Goal: Task Accomplishment & Management: Complete application form

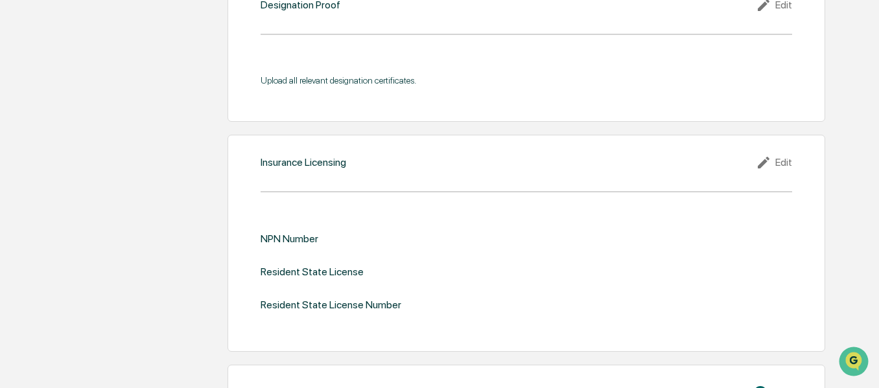
scroll to position [998, 0]
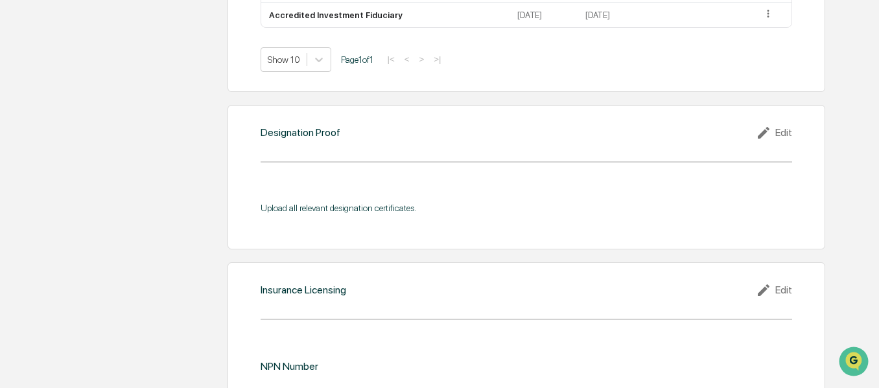
click at [773, 134] on icon at bounding box center [765, 133] width 19 height 16
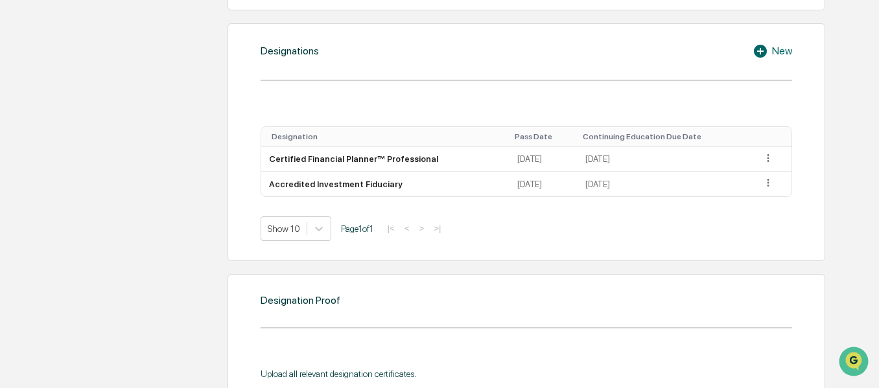
scroll to position [1027, 0]
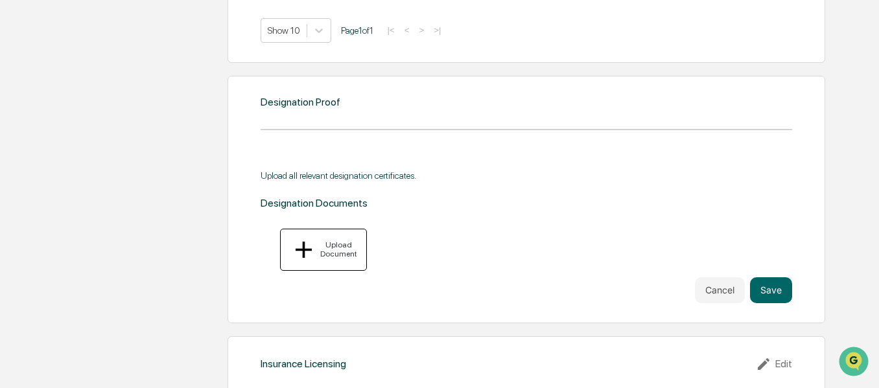
click at [331, 236] on div "Upload Document" at bounding box center [323, 250] width 67 height 28
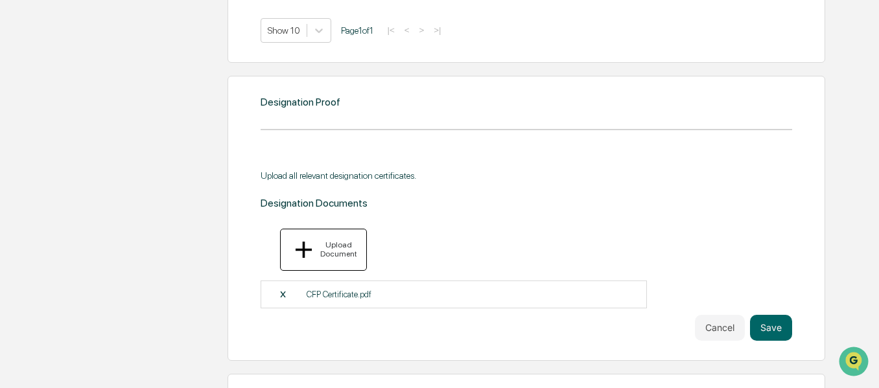
click at [331, 243] on div "Upload Document" at bounding box center [338, 250] width 40 height 18
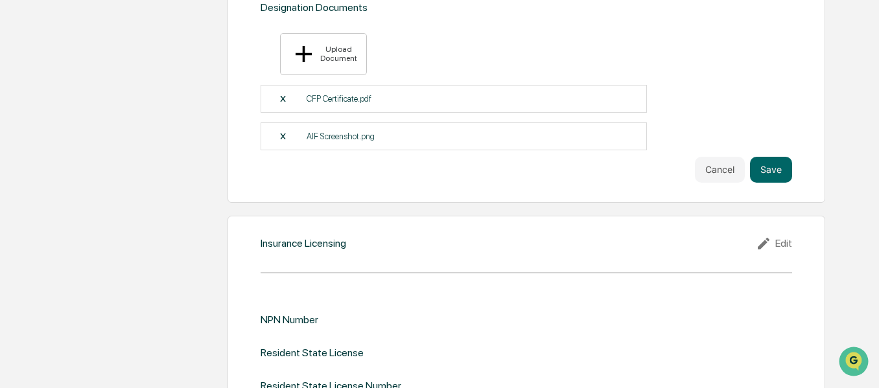
scroll to position [1224, 0]
click at [783, 156] on button "Save" at bounding box center [771, 169] width 42 height 26
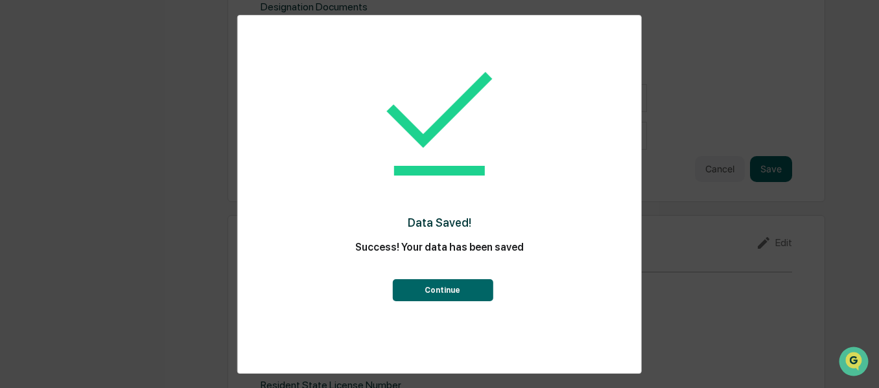
click at [438, 289] on button "Continue" at bounding box center [442, 290] width 101 height 22
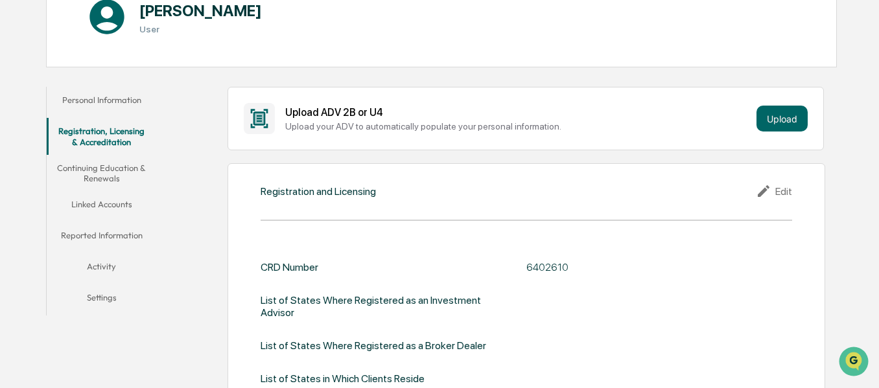
scroll to position [129, 0]
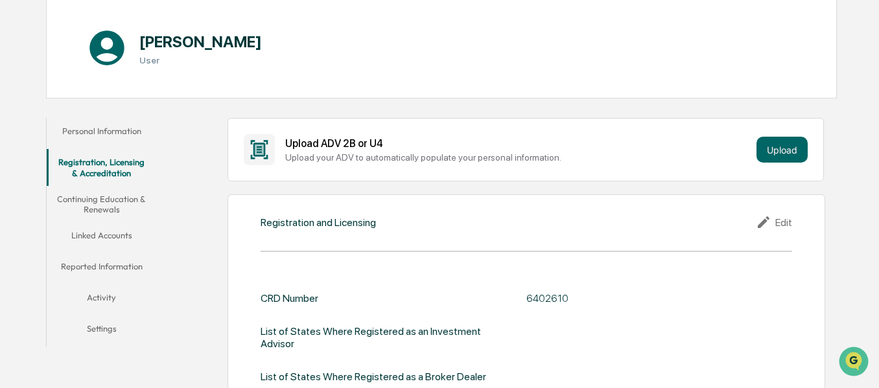
click at [113, 203] on button "Continuing Education & Renewals" at bounding box center [102, 204] width 110 height 37
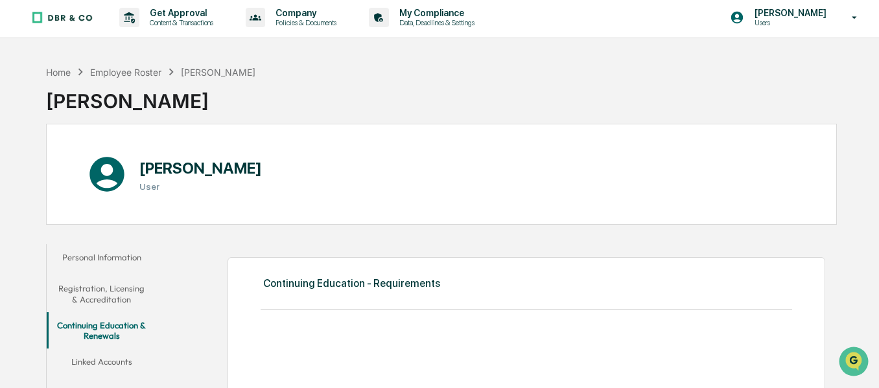
scroll to position [122, 0]
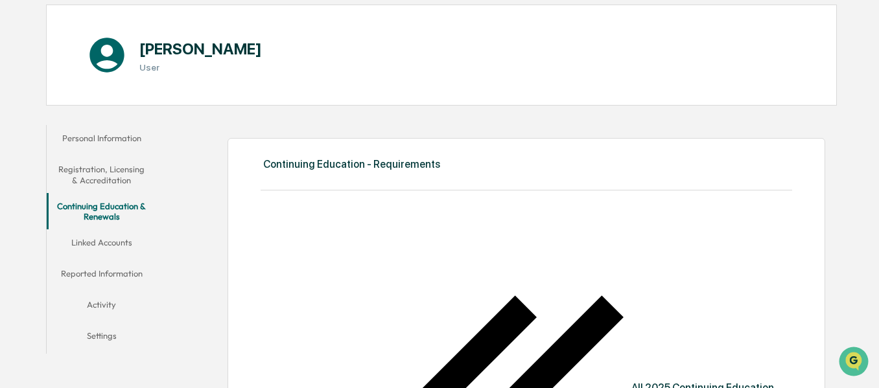
click at [130, 244] on button "Linked Accounts" at bounding box center [102, 245] width 110 height 31
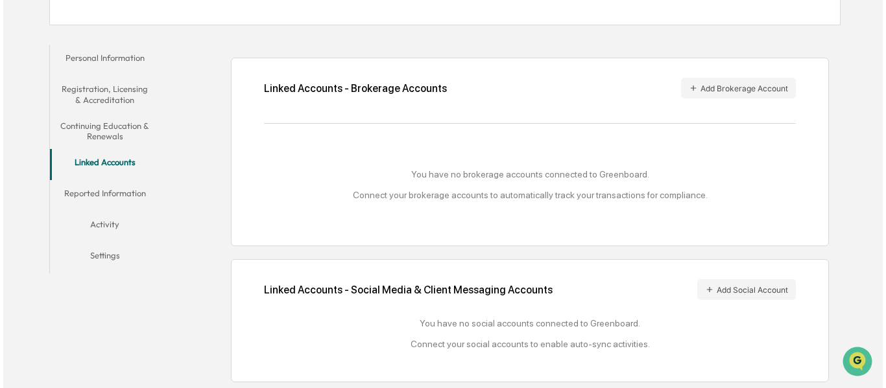
scroll to position [203, 0]
click at [718, 89] on button "Add Brokerage Account" at bounding box center [735, 87] width 115 height 21
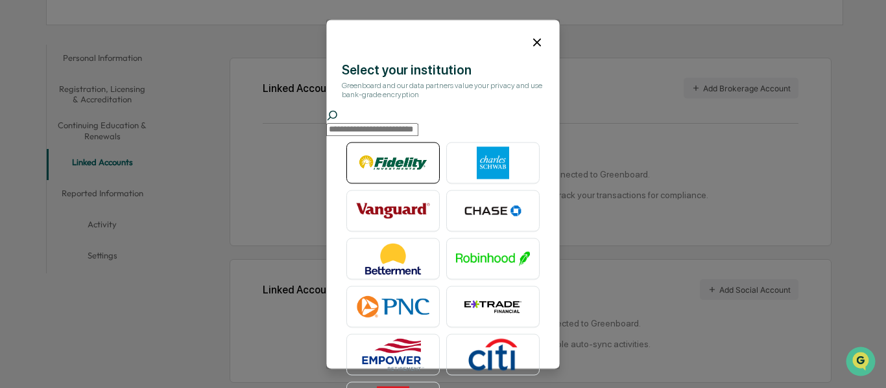
click at [369, 169] on img at bounding box center [393, 163] width 74 height 32
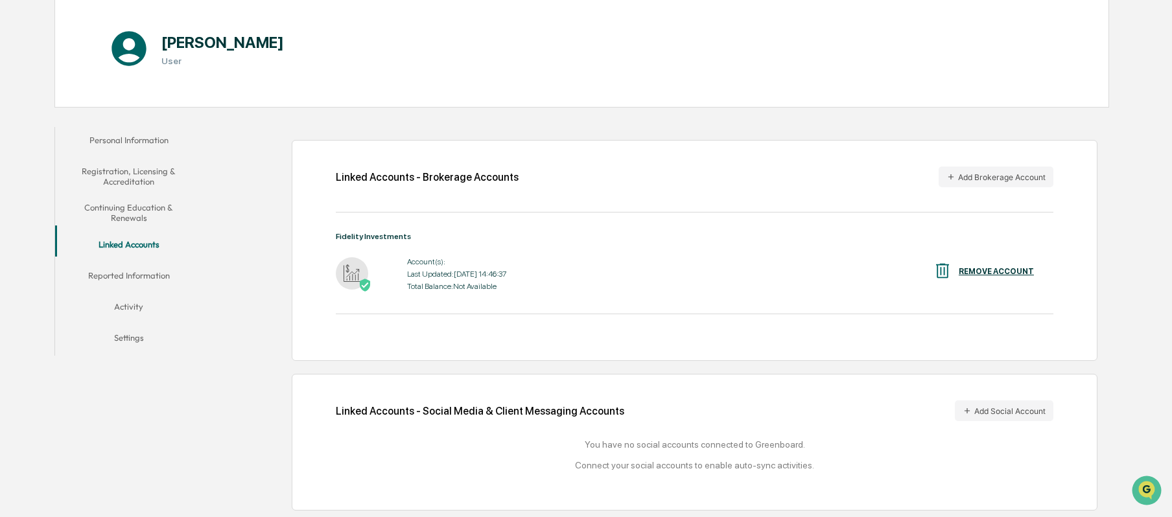
scroll to position [141, 0]
click at [879, 388] on button "Add Social Account" at bounding box center [1004, 411] width 99 height 21
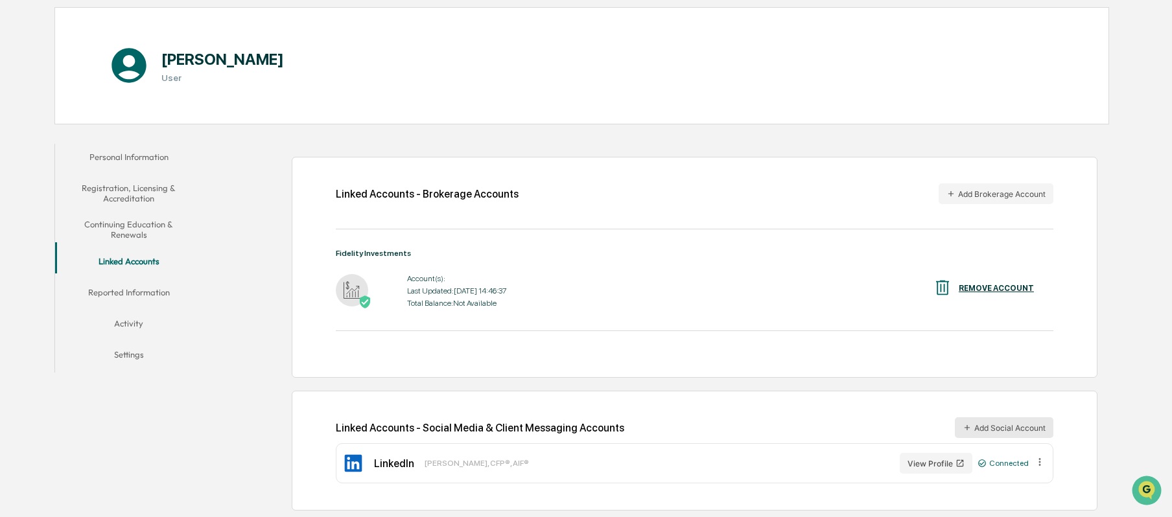
click at [879, 388] on button "Add Social Account" at bounding box center [1004, 428] width 99 height 21
click at [169, 280] on button "Reported Information" at bounding box center [128, 294] width 147 height 31
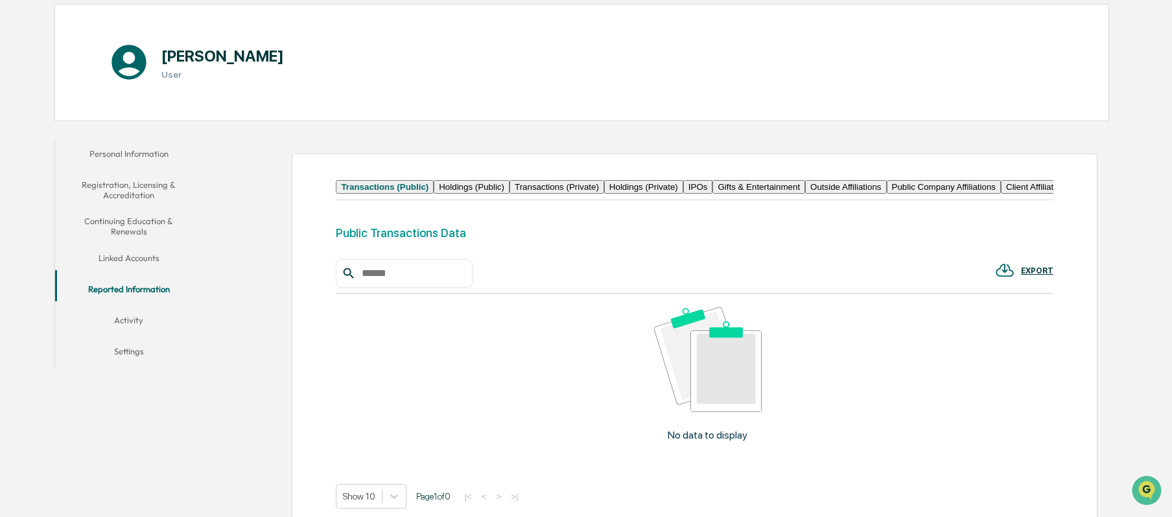
scroll to position [267, 0]
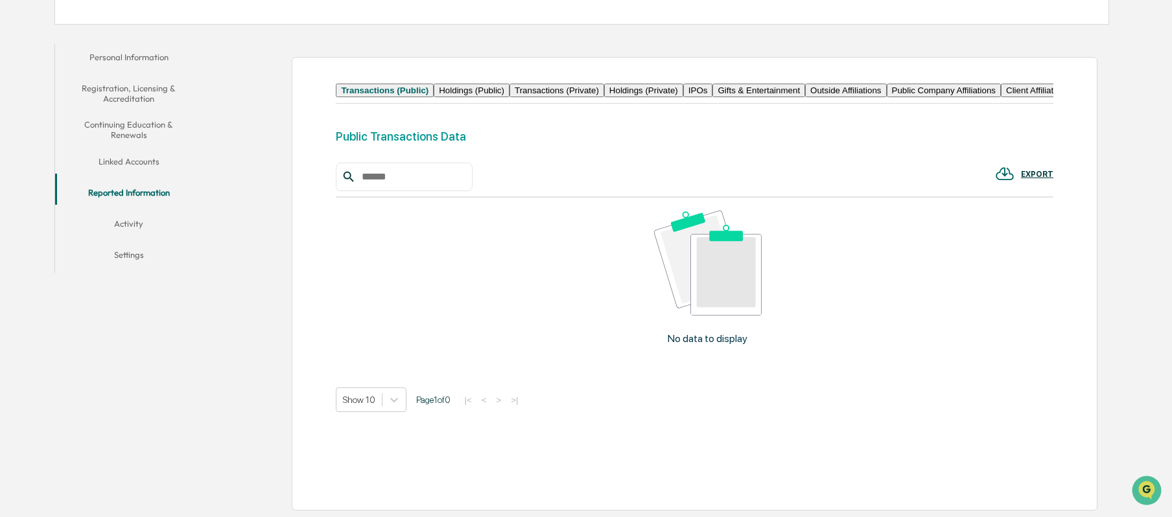
click at [683, 84] on button "Holdings (Private)" at bounding box center [643, 91] width 79 height 14
click at [140, 211] on button "Activity" at bounding box center [128, 226] width 147 height 31
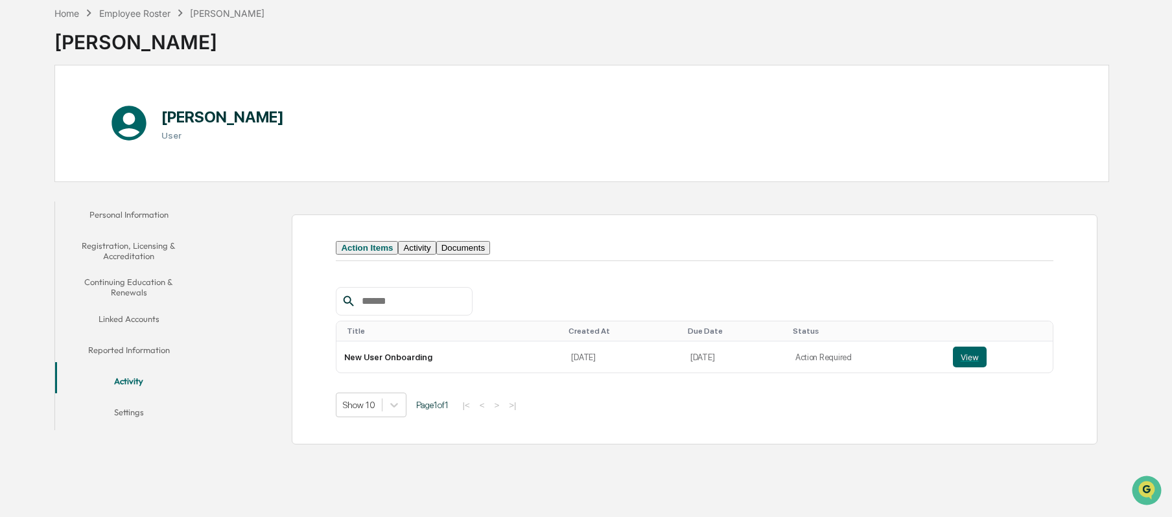
scroll to position [62, 0]
click at [427, 255] on button "Activity" at bounding box center [417, 248] width 38 height 14
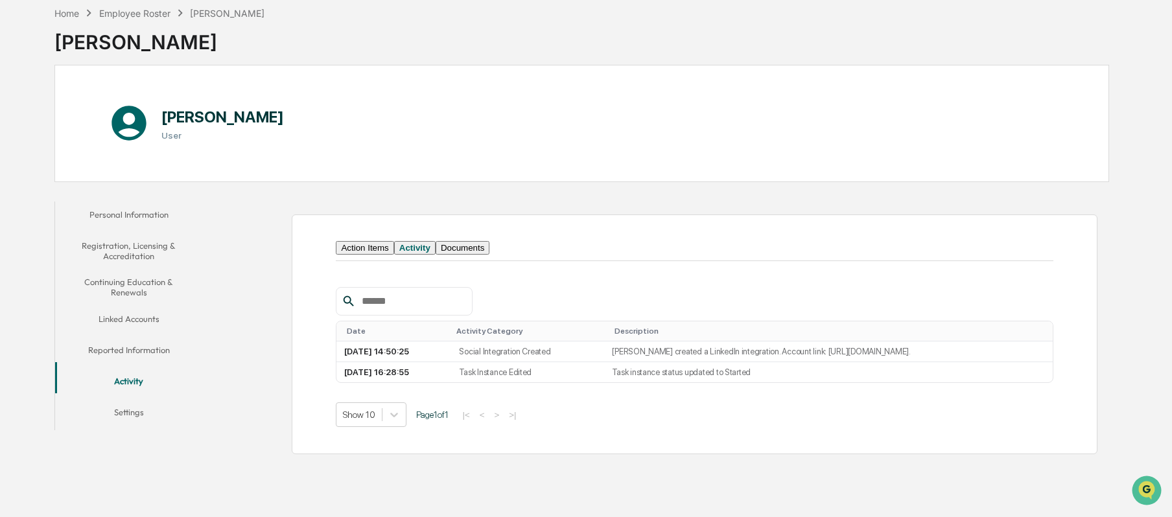
click at [490, 255] on button "Documents" at bounding box center [463, 248] width 54 height 14
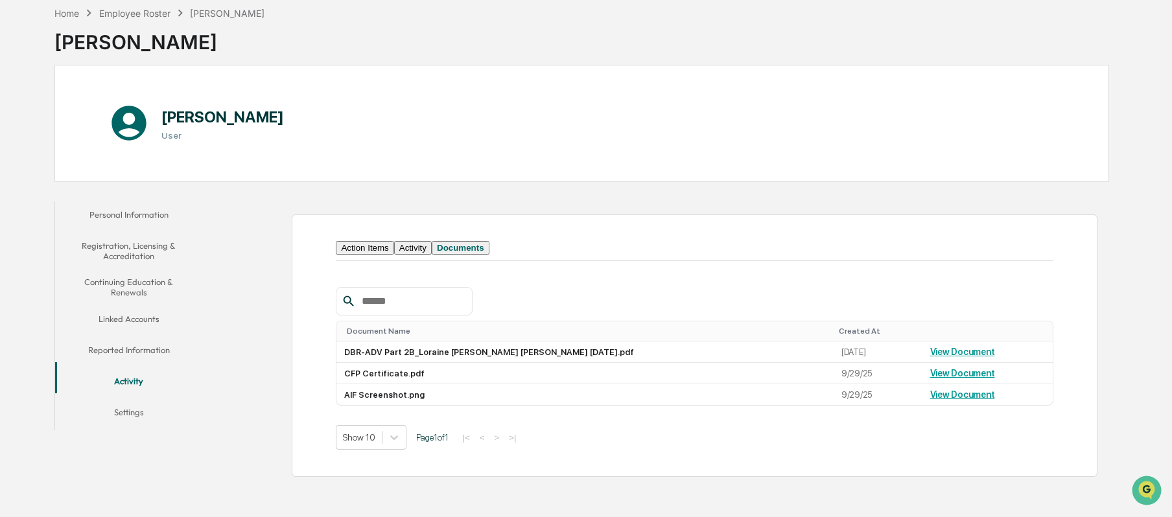
click at [349, 252] on button "Action Items" at bounding box center [365, 248] width 58 height 14
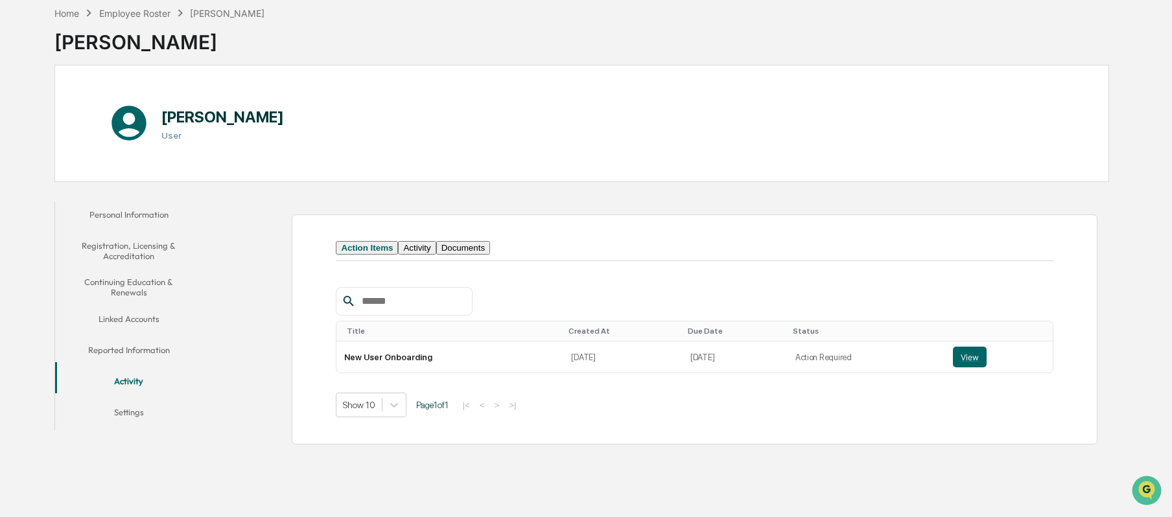
click at [158, 388] on button "Settings" at bounding box center [128, 414] width 147 height 31
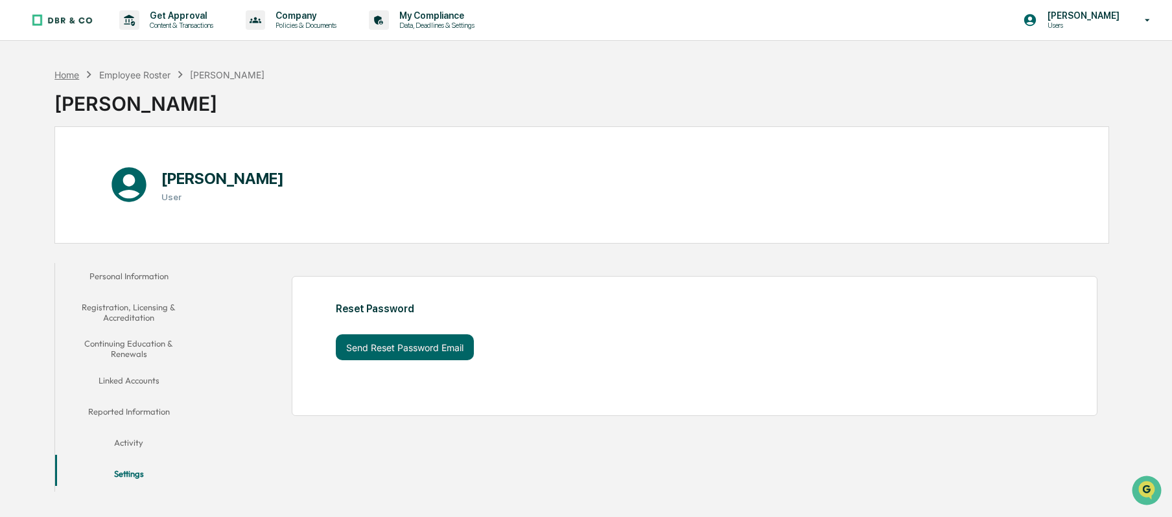
click at [73, 71] on div "Home" at bounding box center [66, 74] width 25 height 11
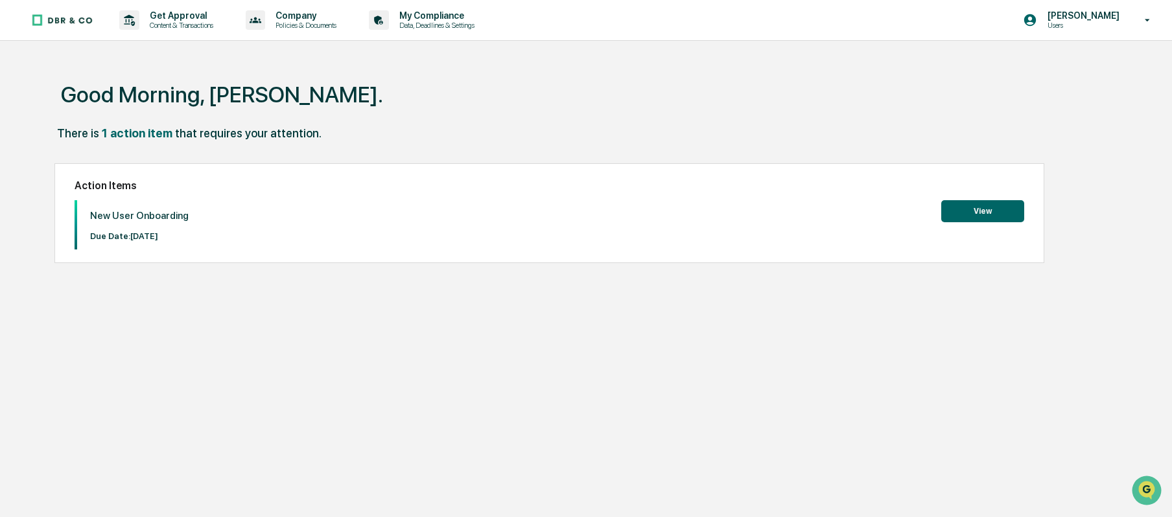
click at [879, 208] on button "View" at bounding box center [983, 211] width 83 height 22
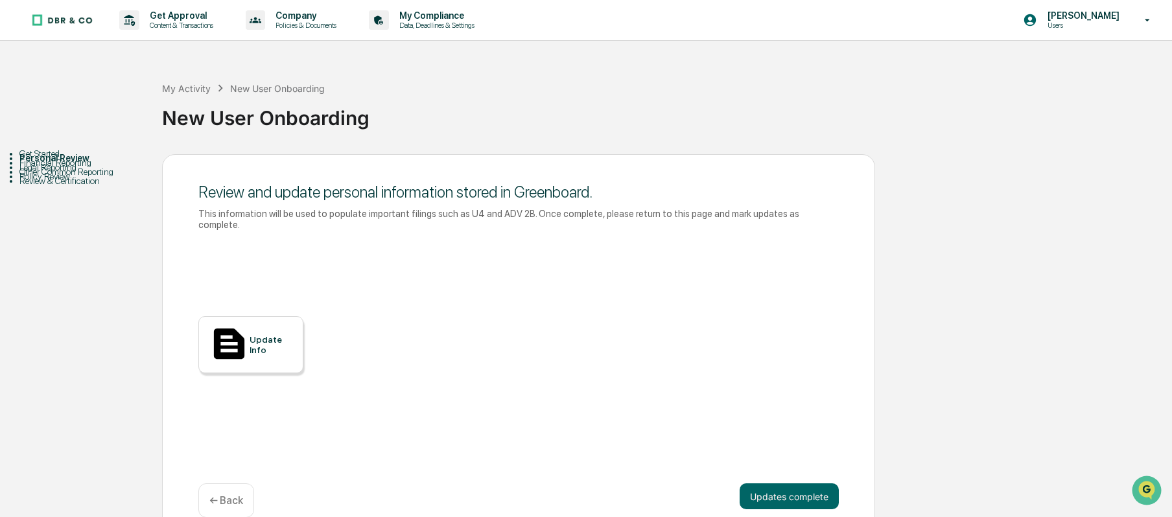
scroll to position [13, 0]
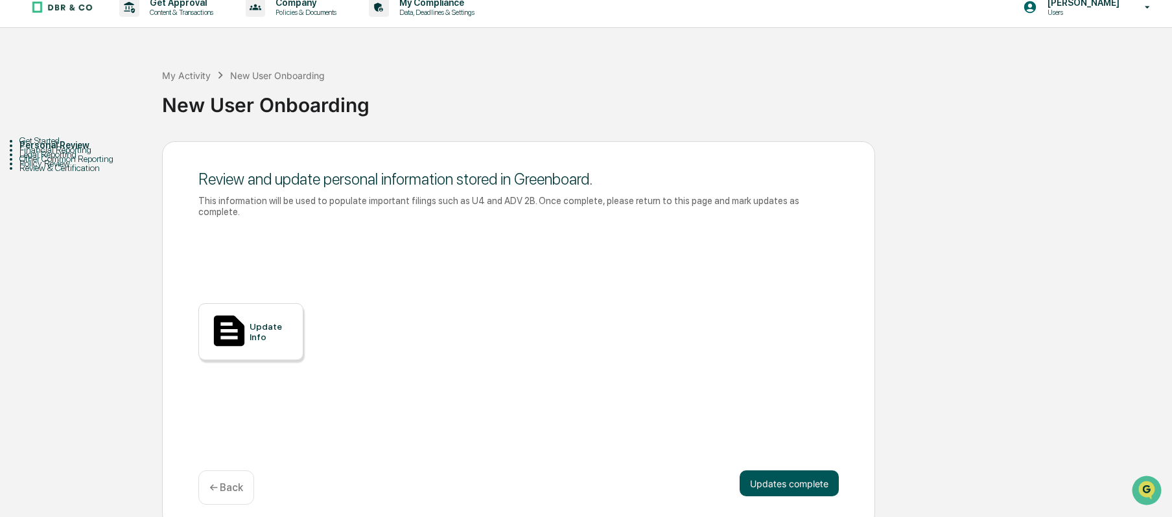
click at [816, 388] on button "Updates complete" at bounding box center [789, 484] width 99 height 26
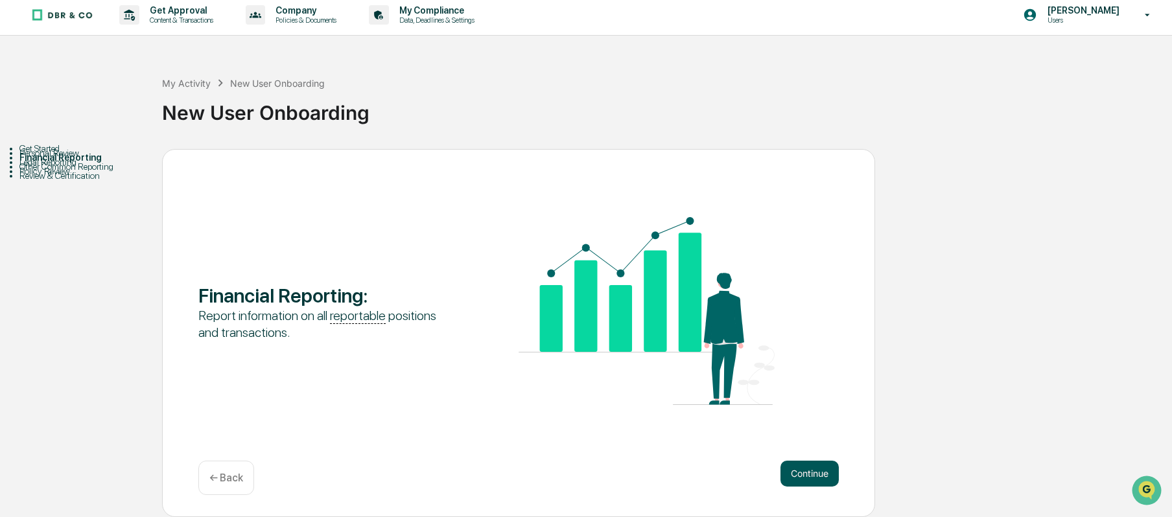
click at [830, 388] on button "Continue" at bounding box center [810, 474] width 58 height 26
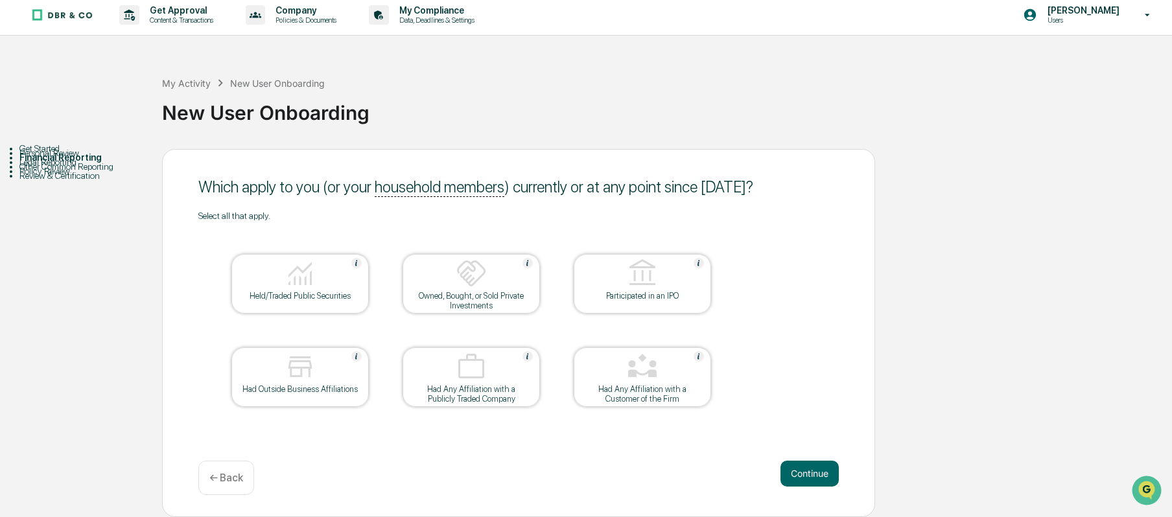
click at [311, 288] on img at bounding box center [300, 273] width 31 height 31
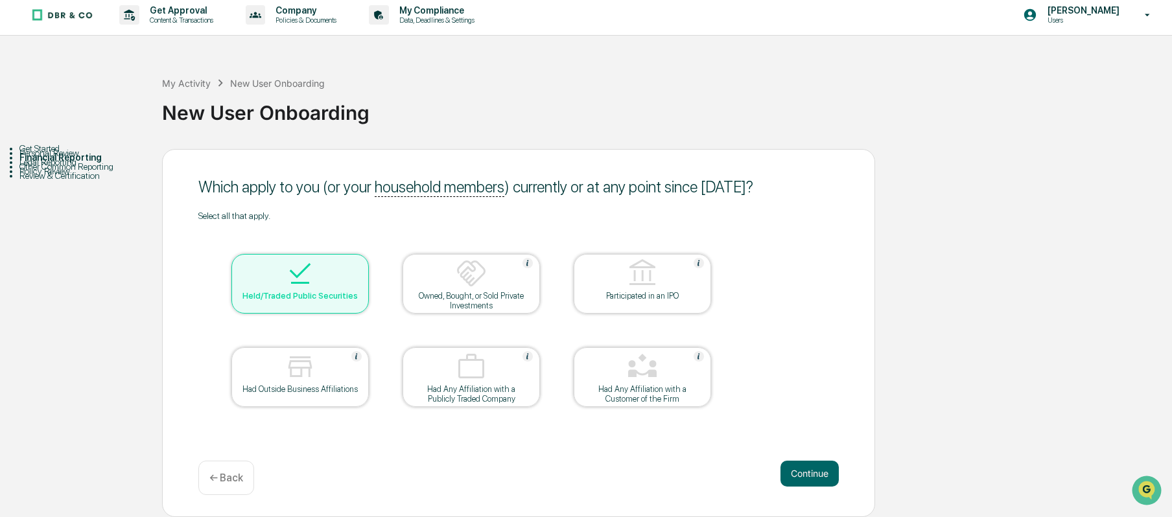
click at [479, 278] on img at bounding box center [471, 273] width 31 height 31
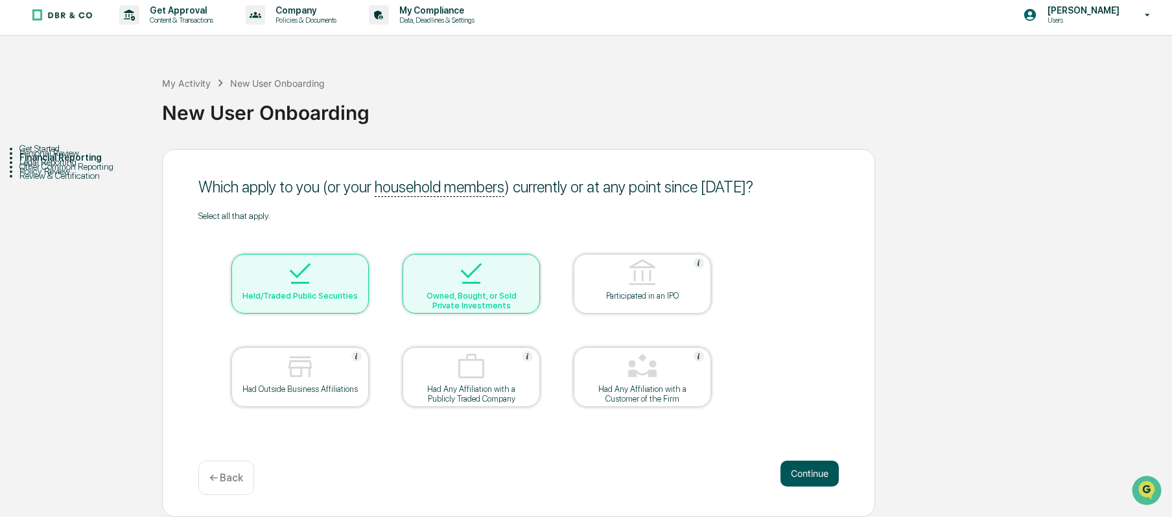
click at [813, 388] on button "Continue" at bounding box center [810, 474] width 58 height 26
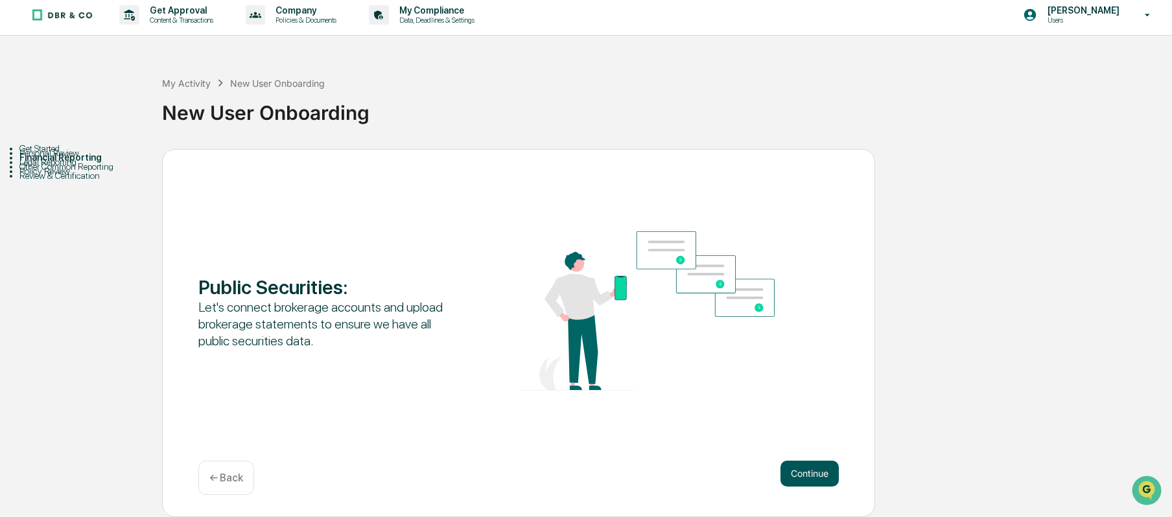
click at [813, 388] on button "Continue" at bounding box center [810, 474] width 58 height 26
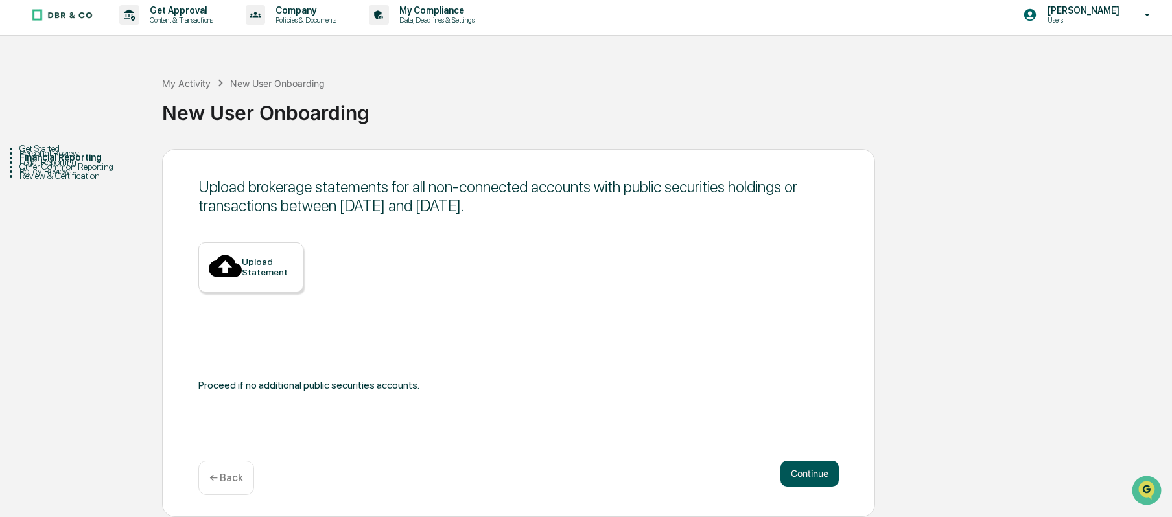
click at [796, 388] on button "Continue" at bounding box center [810, 474] width 58 height 26
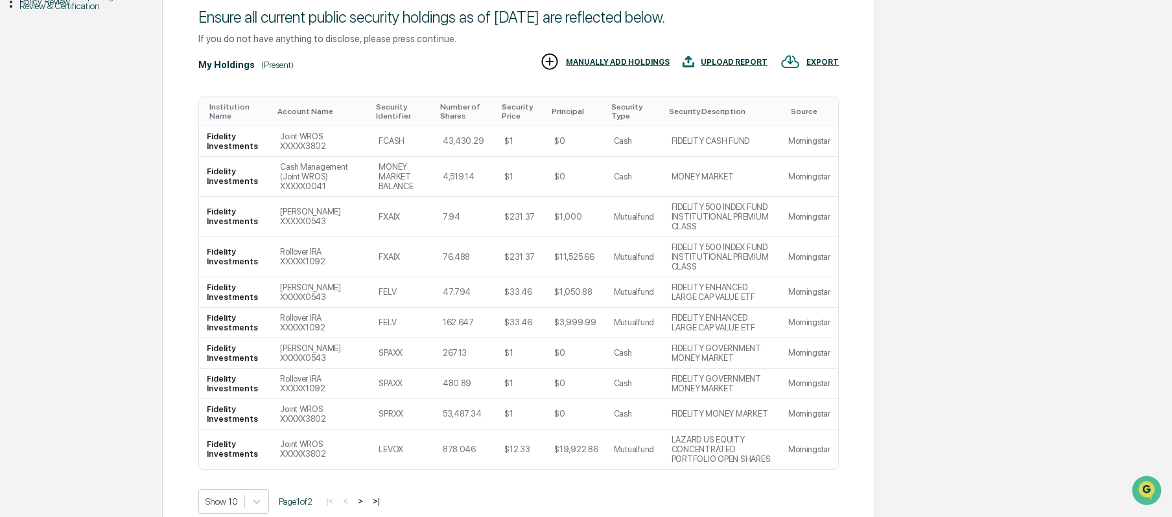
scroll to position [176, 0]
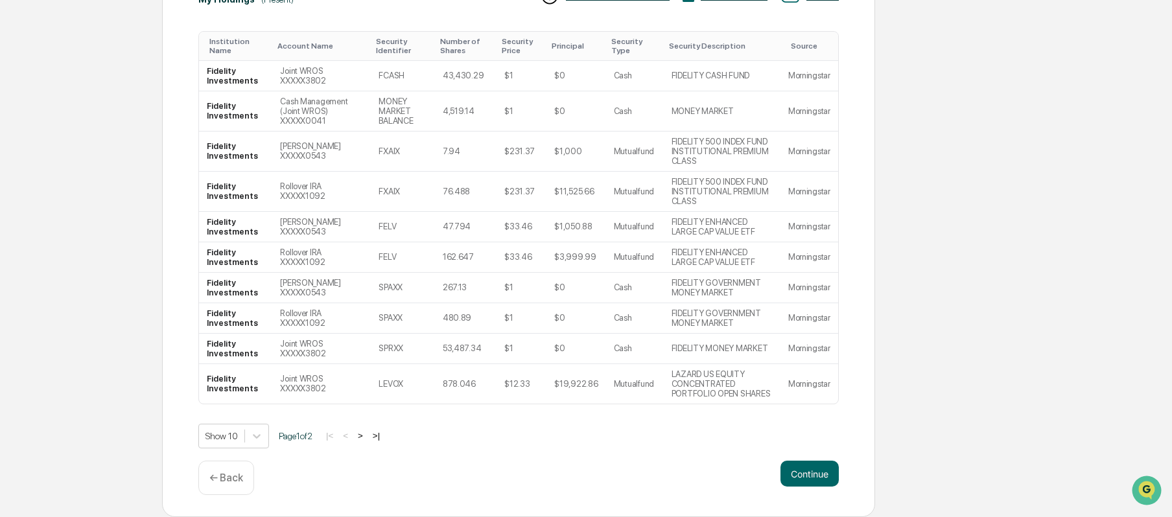
click at [796, 388] on button "Continue" at bounding box center [810, 474] width 58 height 26
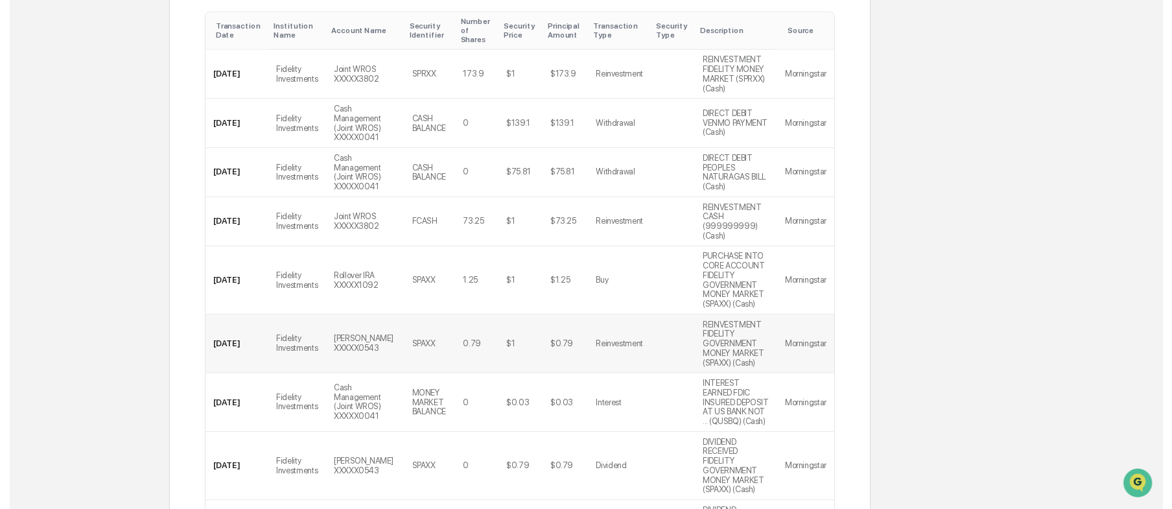
scroll to position [403, 0]
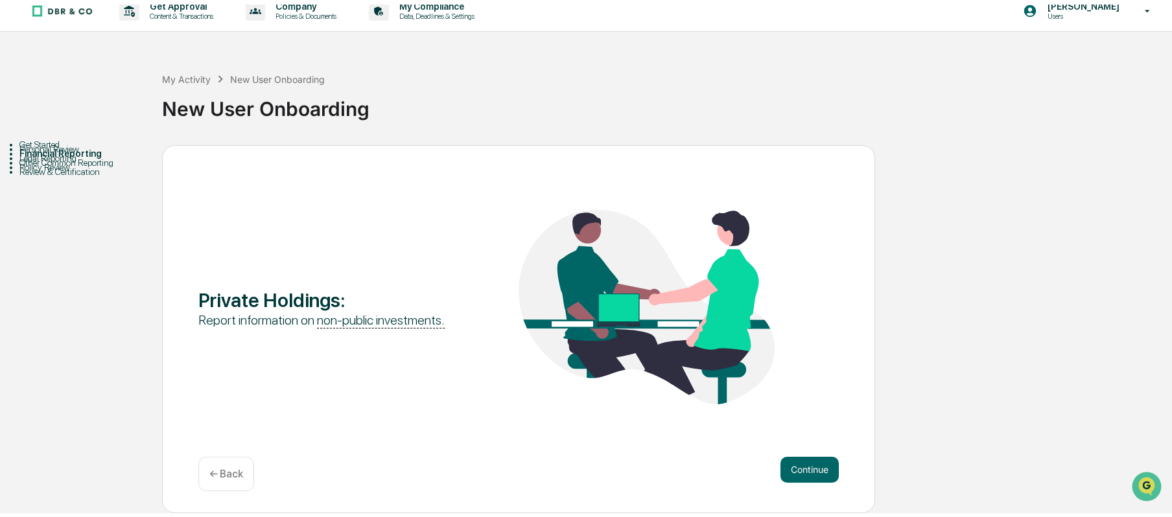
scroll to position [6, 0]
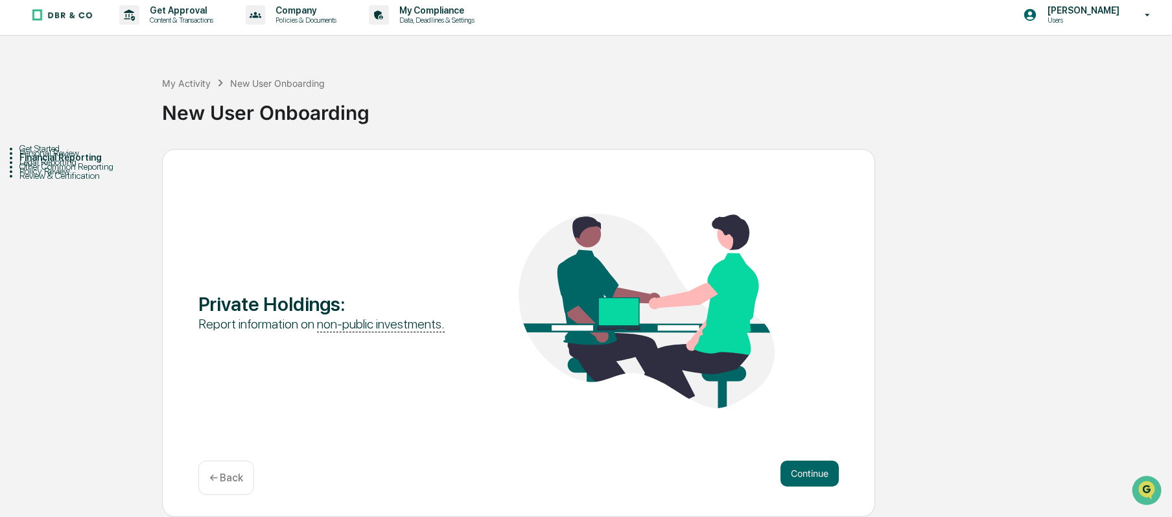
click at [817, 388] on button "Continue" at bounding box center [810, 474] width 58 height 26
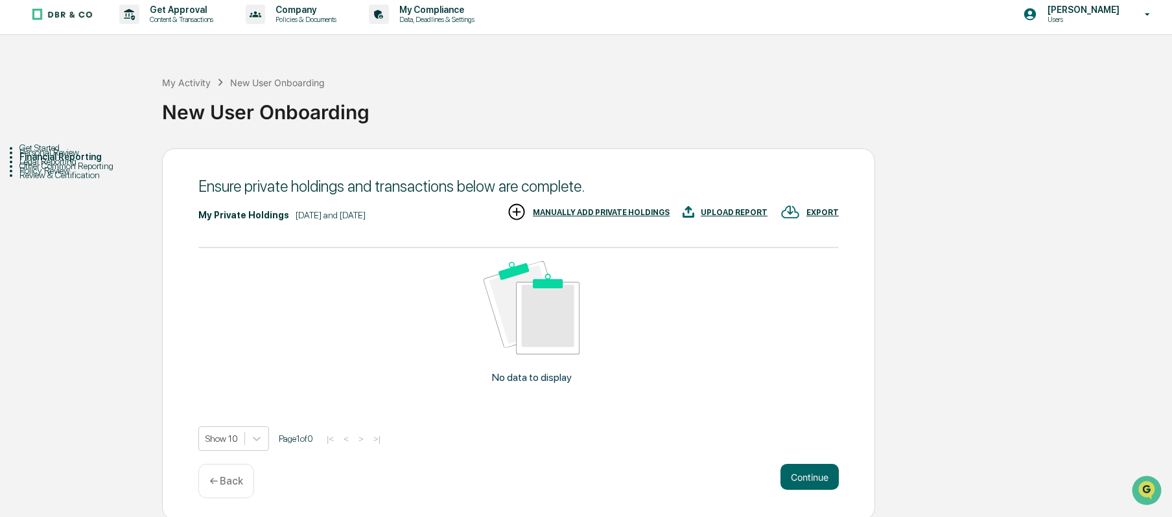
click at [602, 211] on div "MANUALLY ADD PRIVATE HOLDINGS" at bounding box center [601, 212] width 137 height 9
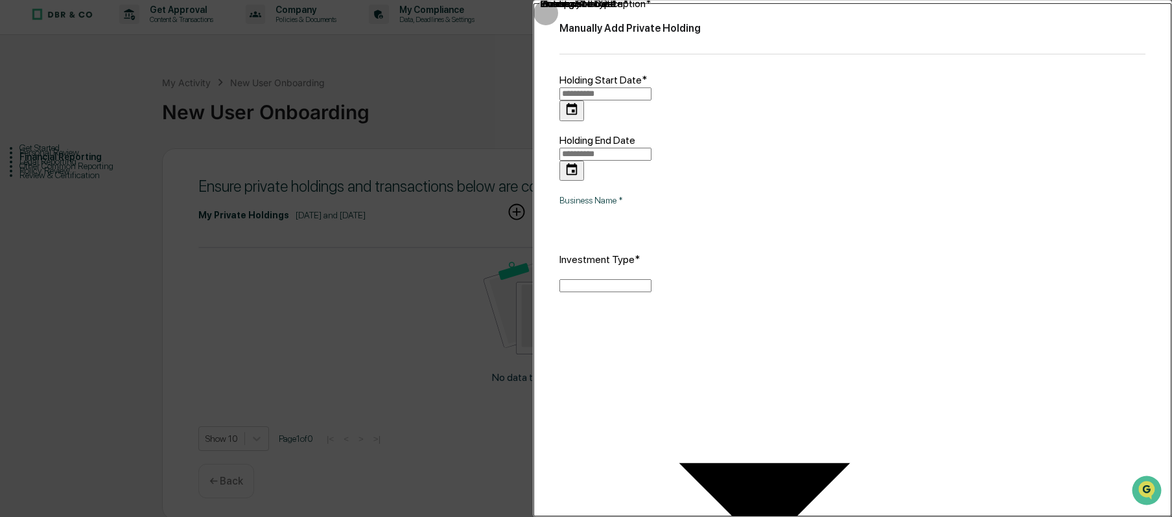
click at [578, 103] on icon "Choose date" at bounding box center [572, 109] width 11 height 12
click at [724, 130] on icon "Previous month" at bounding box center [722, 129] width 14 height 14
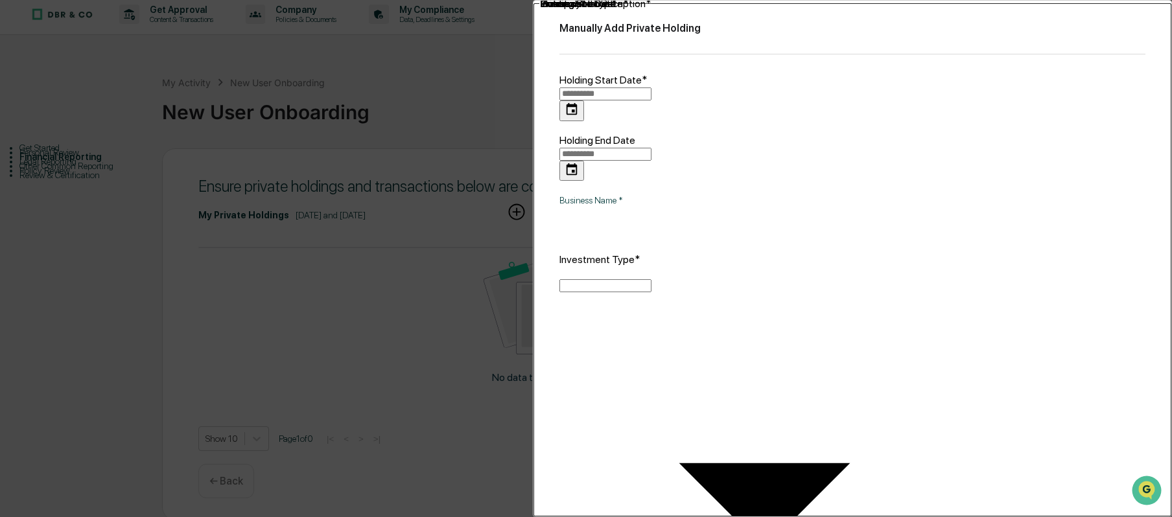
click at [724, 130] on icon "Previous month" at bounding box center [722, 129] width 14 height 14
click at [661, 231] on button "15" at bounding box center [663, 231] width 23 height 23
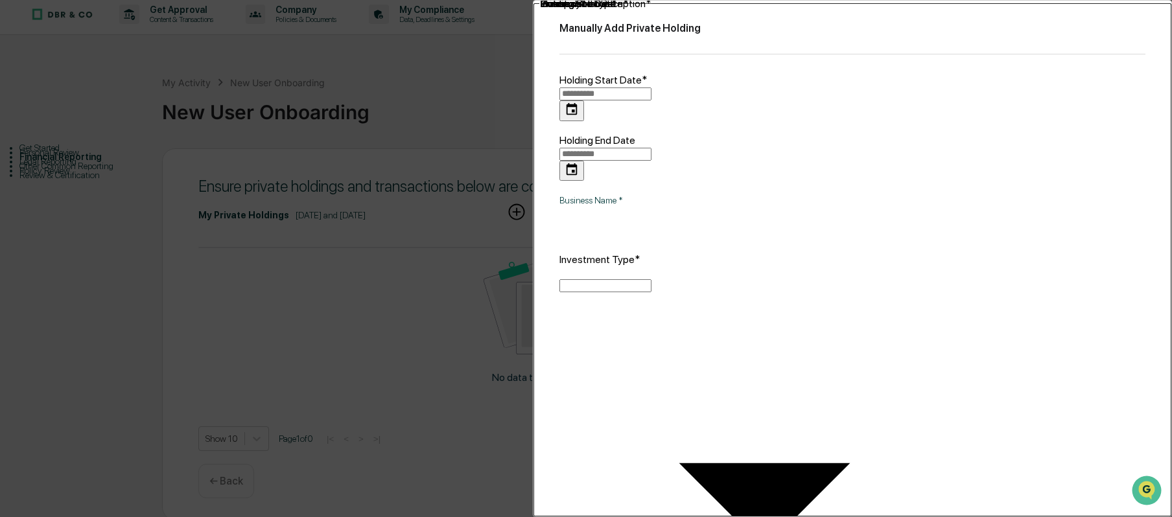
type input "**********"
click at [626, 206] on input "Business Name   *" at bounding box center [774, 223] width 429 height 34
type input "**********"
click at [634, 235] on body "**********" at bounding box center [586, 257] width 1172 height 527
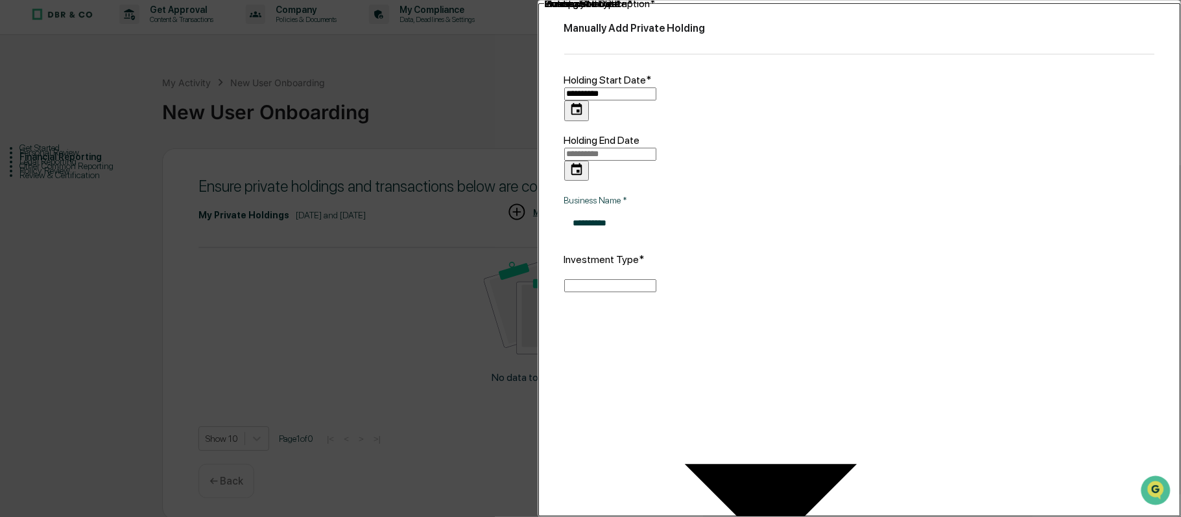
click at [594, 304] on li "Other" at bounding box center [767, 299] width 404 height 10
type input "*****"
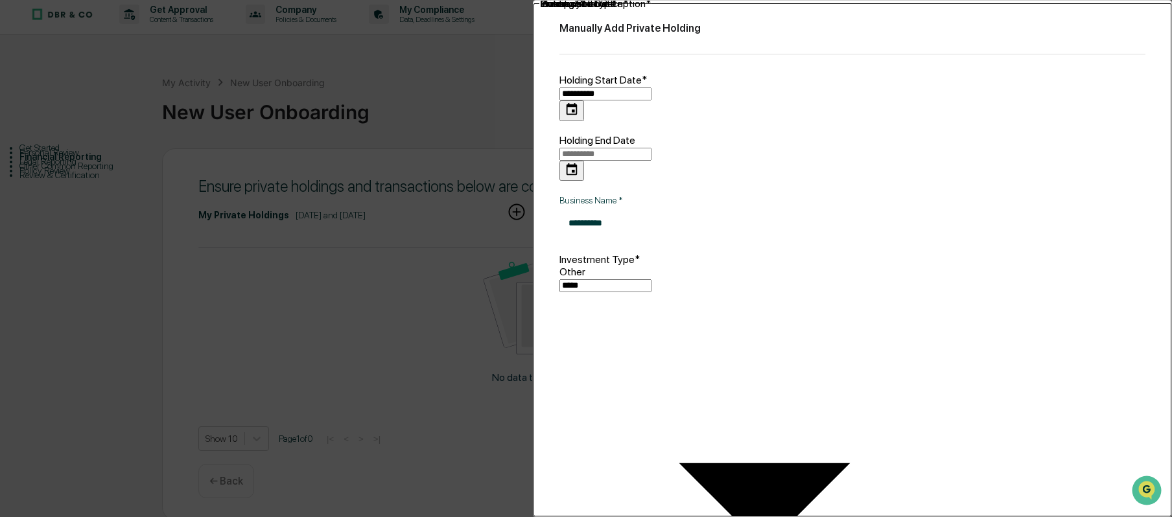
click at [689, 291] on body "**********" at bounding box center [586, 257] width 1172 height 527
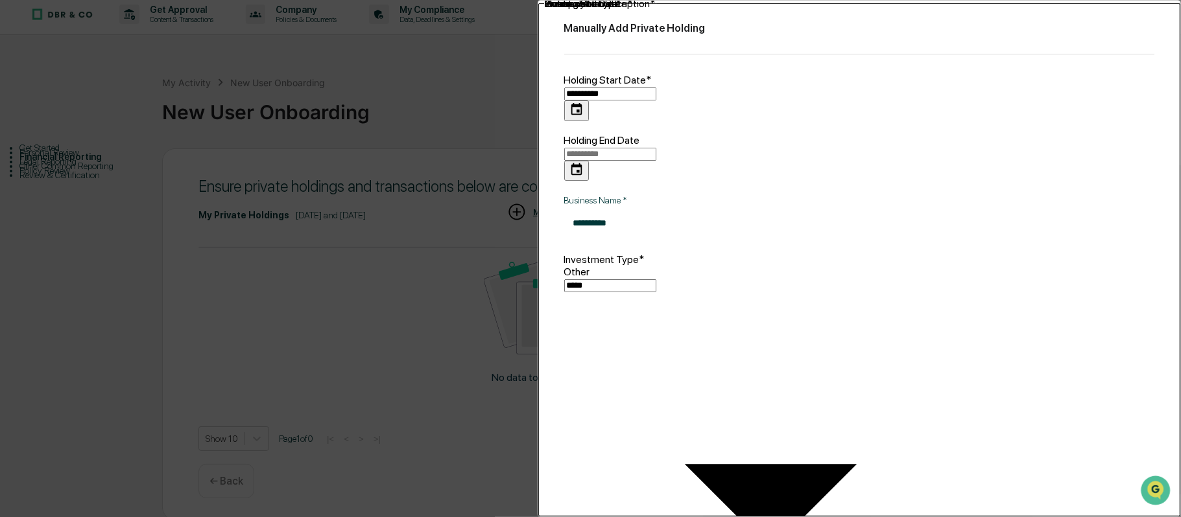
click at [665, 313] on li "USD ($)" at bounding box center [767, 308] width 404 height 10
type input "*"
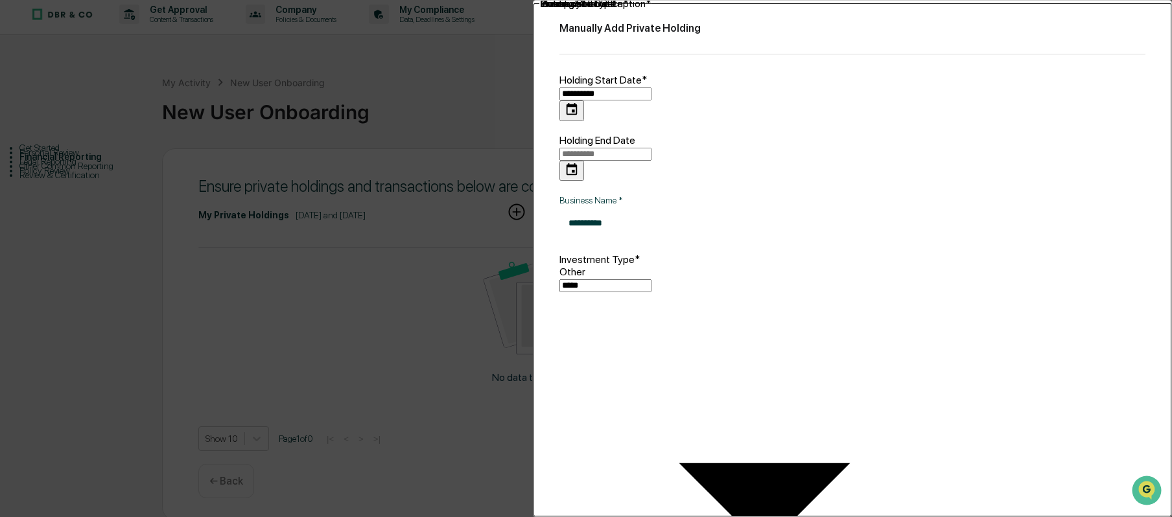
type input "*****"
type textarea "**********"
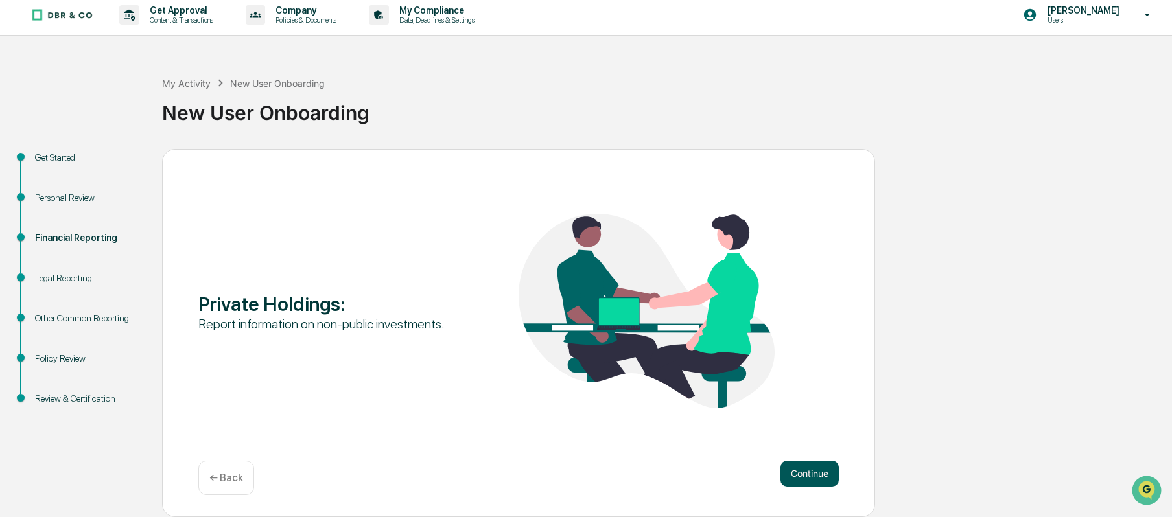
click at [821, 471] on button "Continue" at bounding box center [810, 474] width 58 height 26
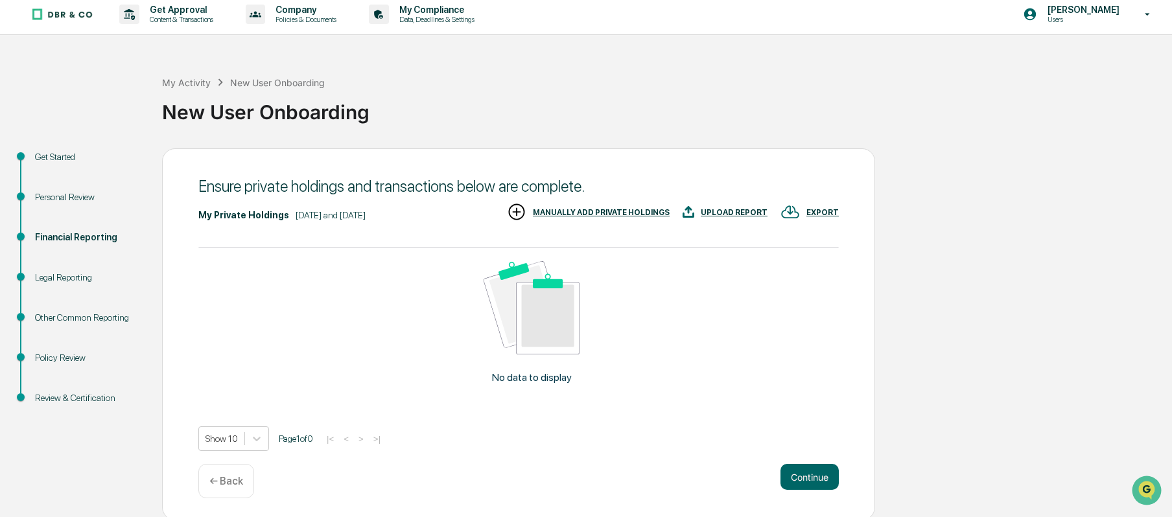
click at [611, 208] on div "MANUALLY ADD PRIVATE HOLDINGS" at bounding box center [601, 212] width 137 height 9
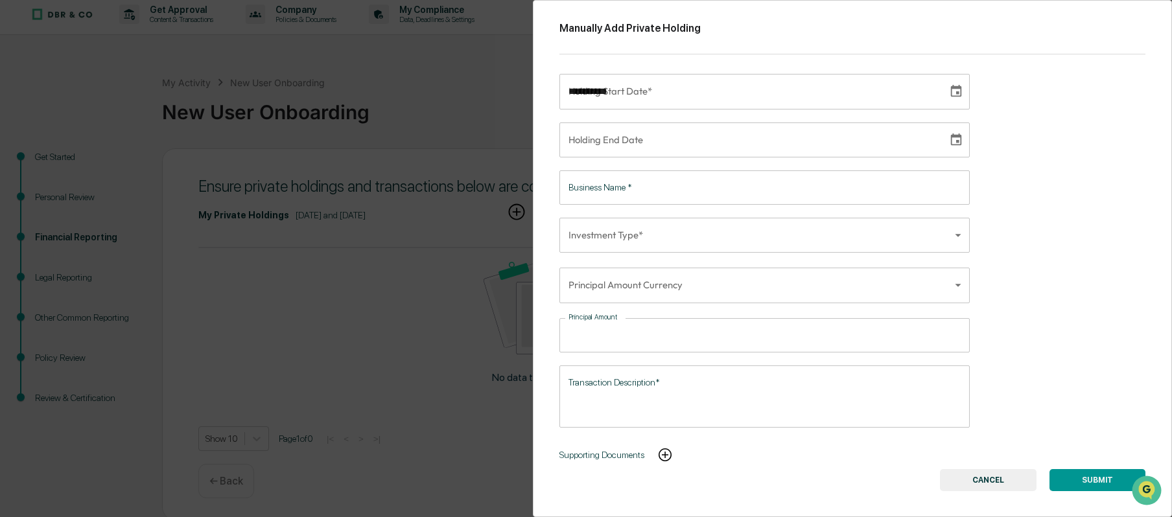
click at [675, 86] on input "**********" at bounding box center [749, 91] width 379 height 35
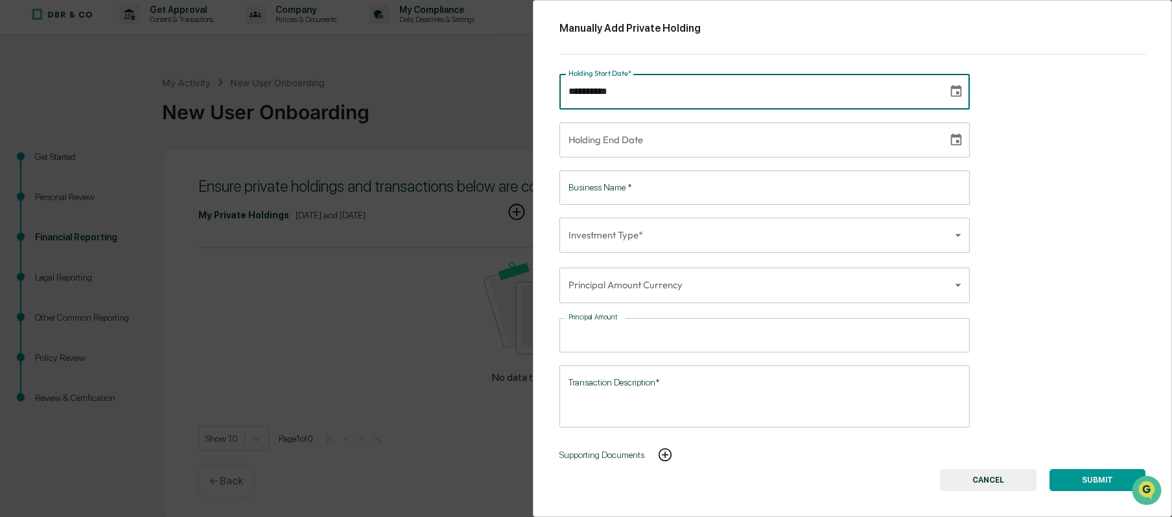
click at [675, 86] on input "**********" at bounding box center [749, 91] width 379 height 35
type input "**********"
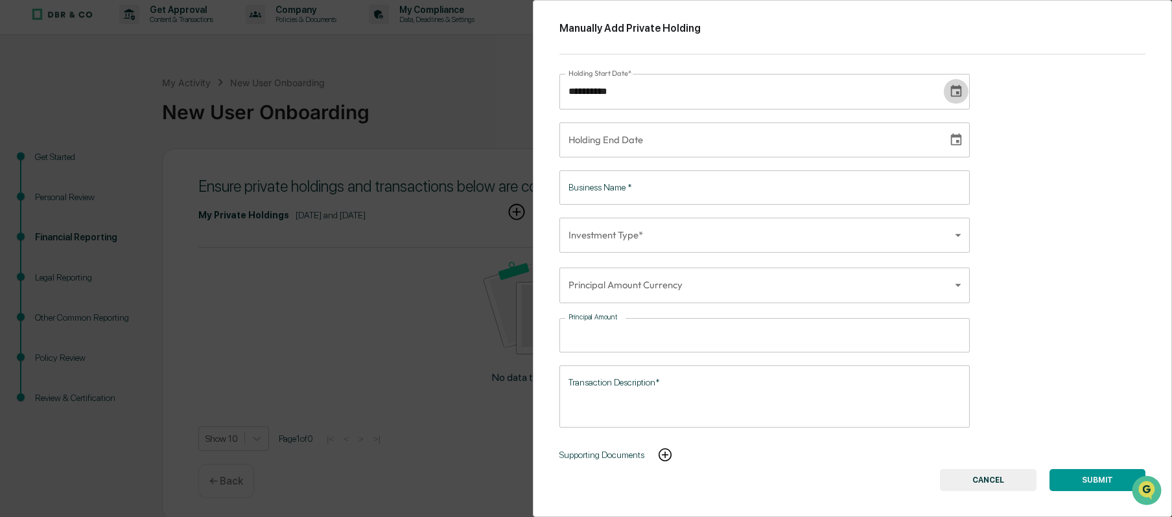
type input "**********"
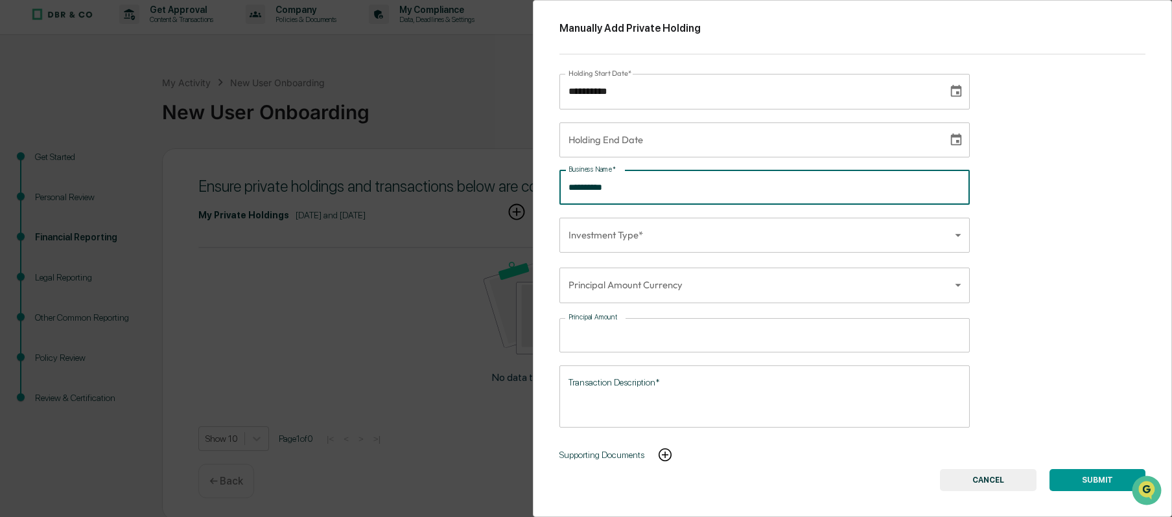
type input "**********"
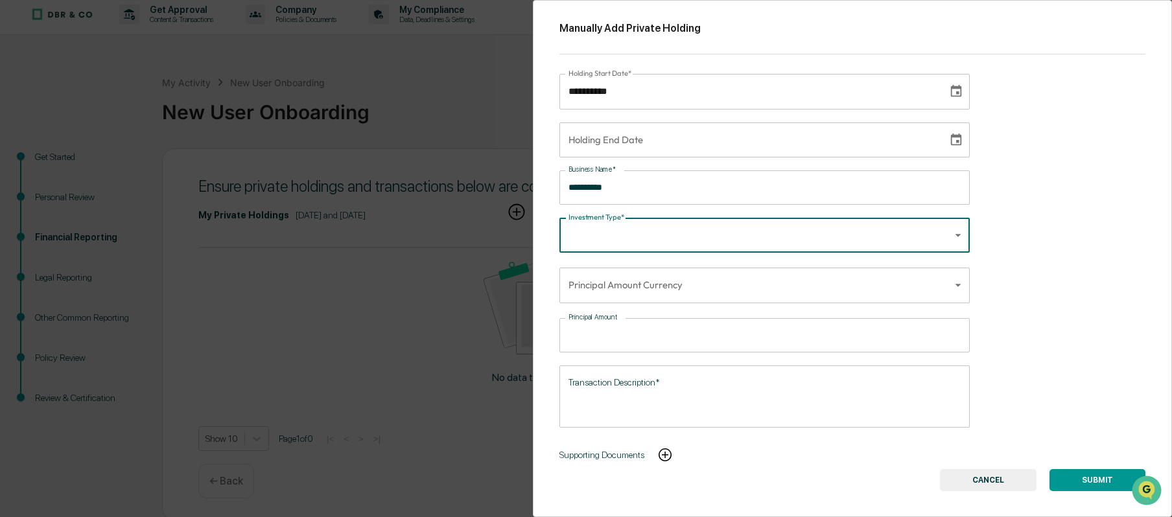
click at [709, 239] on body "**********" at bounding box center [586, 257] width 1172 height 527
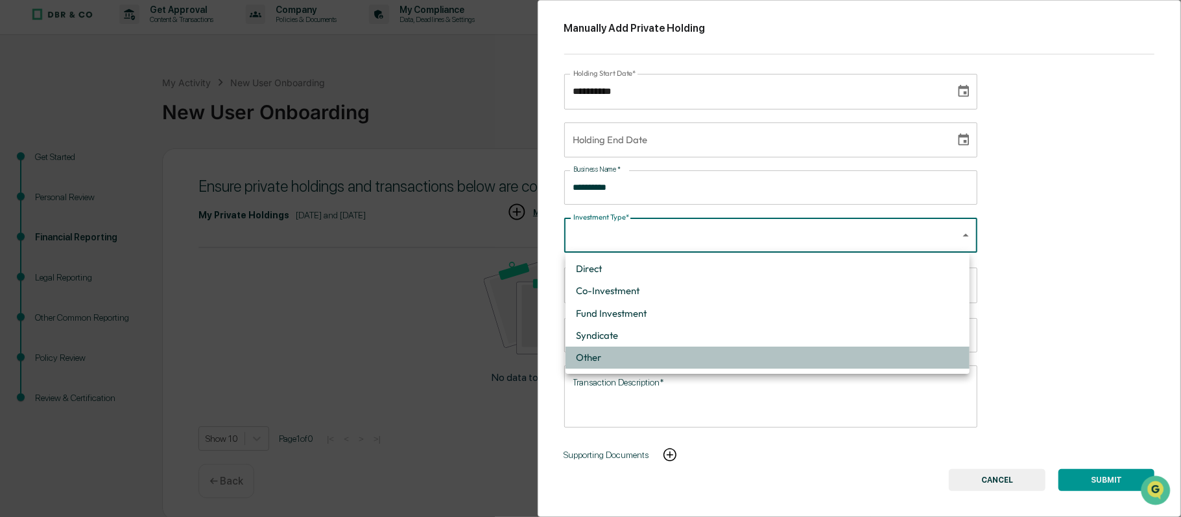
click at [678, 351] on li "Other" at bounding box center [767, 358] width 404 height 22
type input "*****"
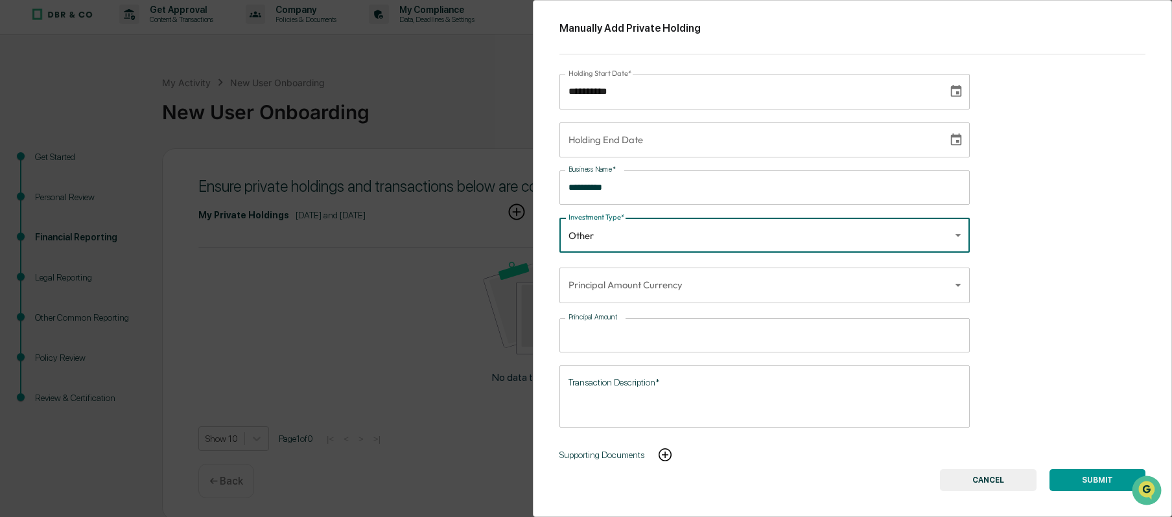
click at [632, 284] on body "**********" at bounding box center [586, 257] width 1172 height 527
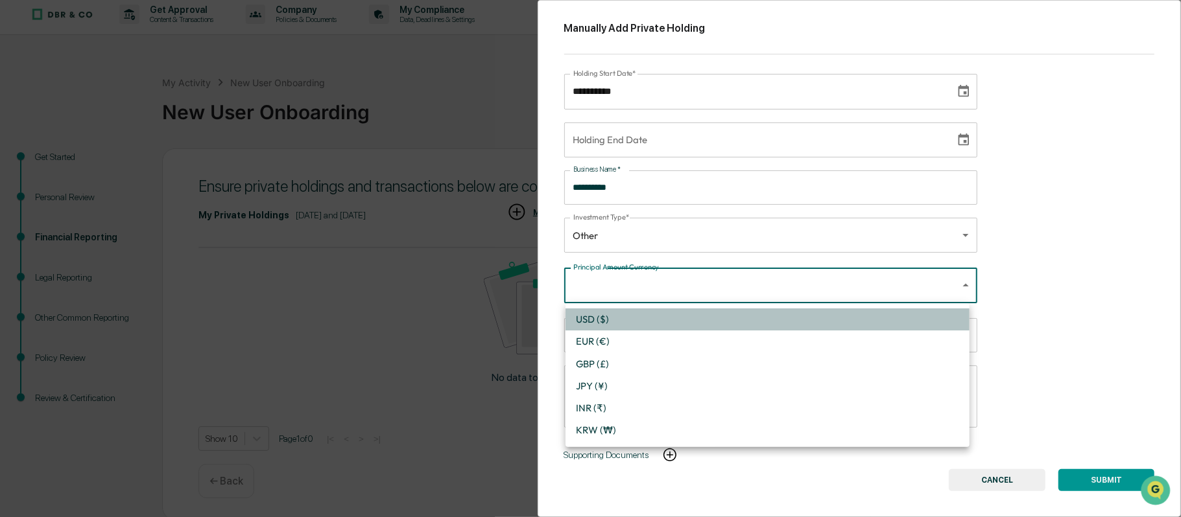
click at [612, 322] on li "USD ($)" at bounding box center [767, 320] width 404 height 22
type input "*"
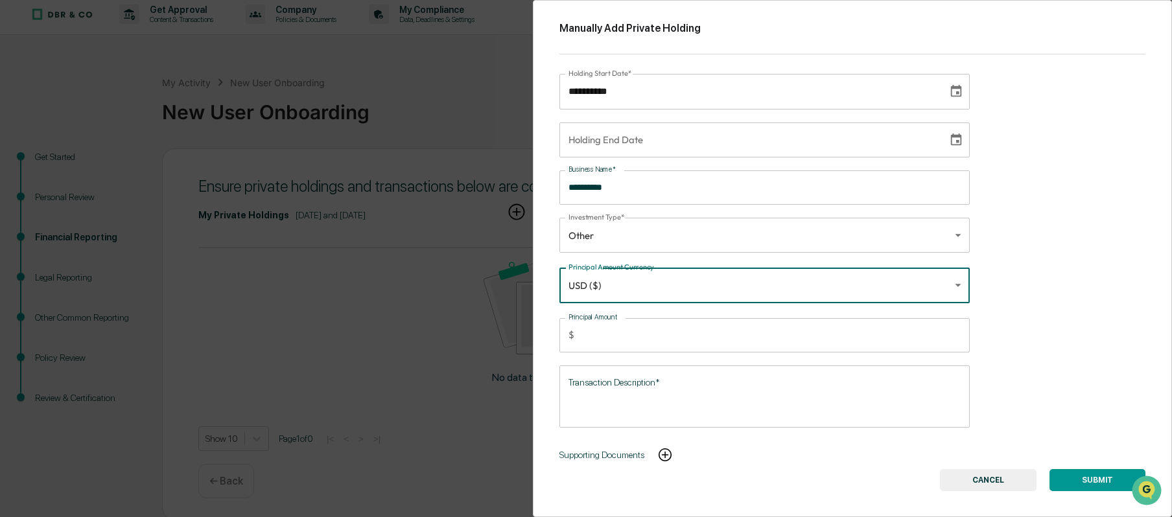
click at [600, 341] on input "Principal Amount" at bounding box center [775, 335] width 390 height 34
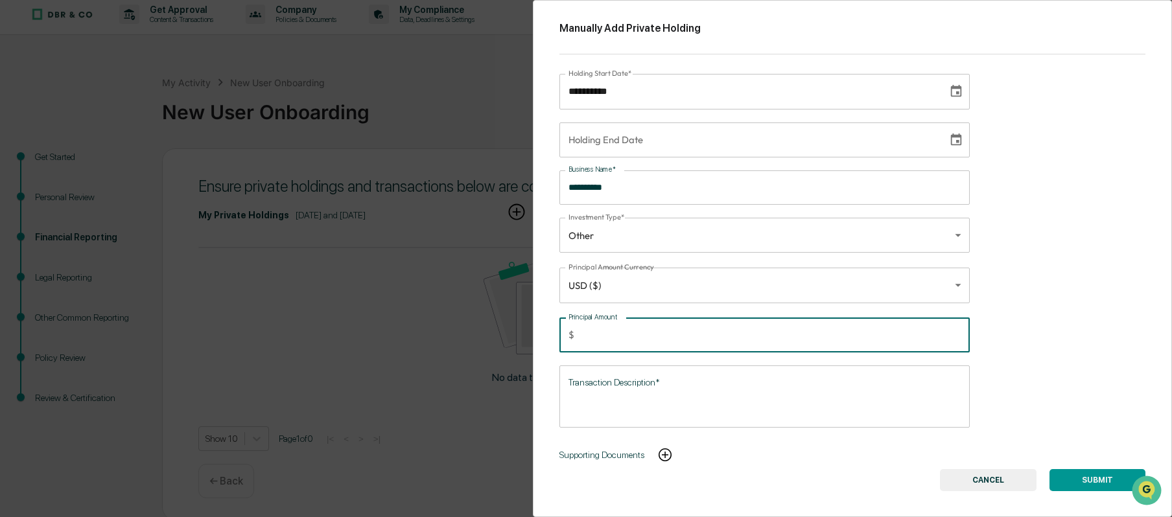
type input "*****"
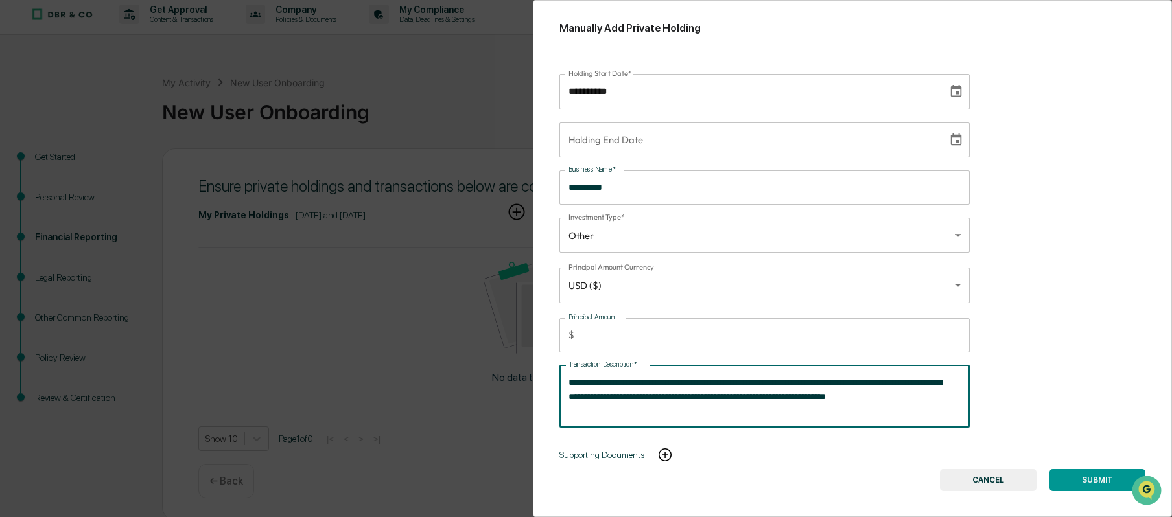
type textarea "**********"
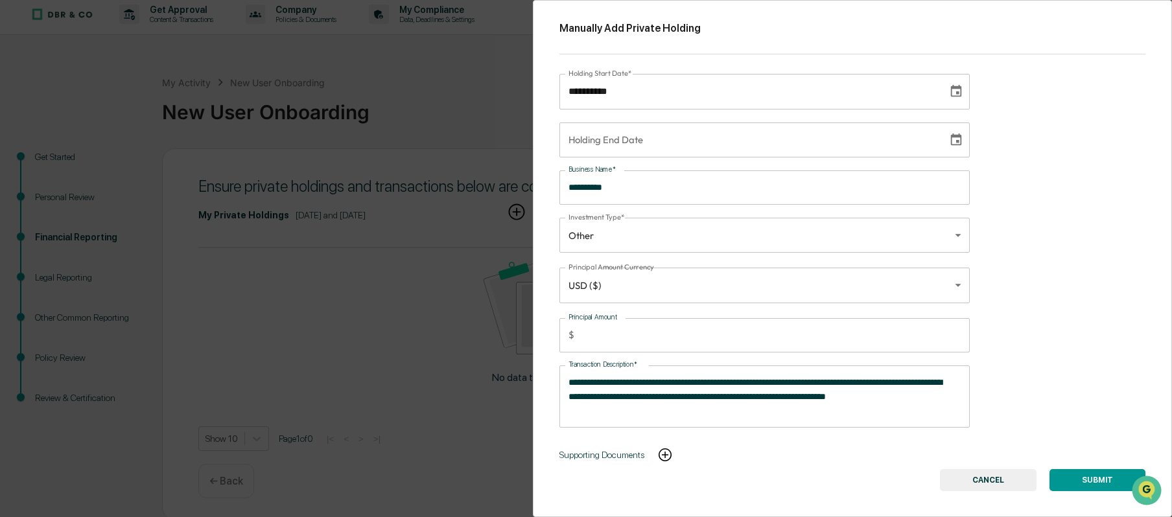
click at [1090, 478] on button "SUBMIT" at bounding box center [1098, 480] width 96 height 22
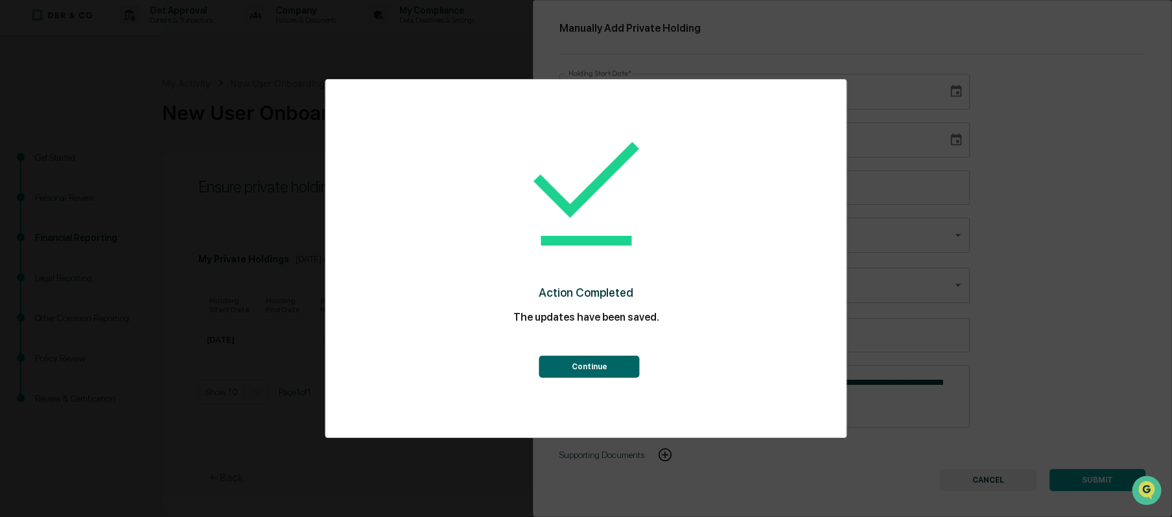
click at [604, 371] on button "Continue" at bounding box center [589, 367] width 101 height 22
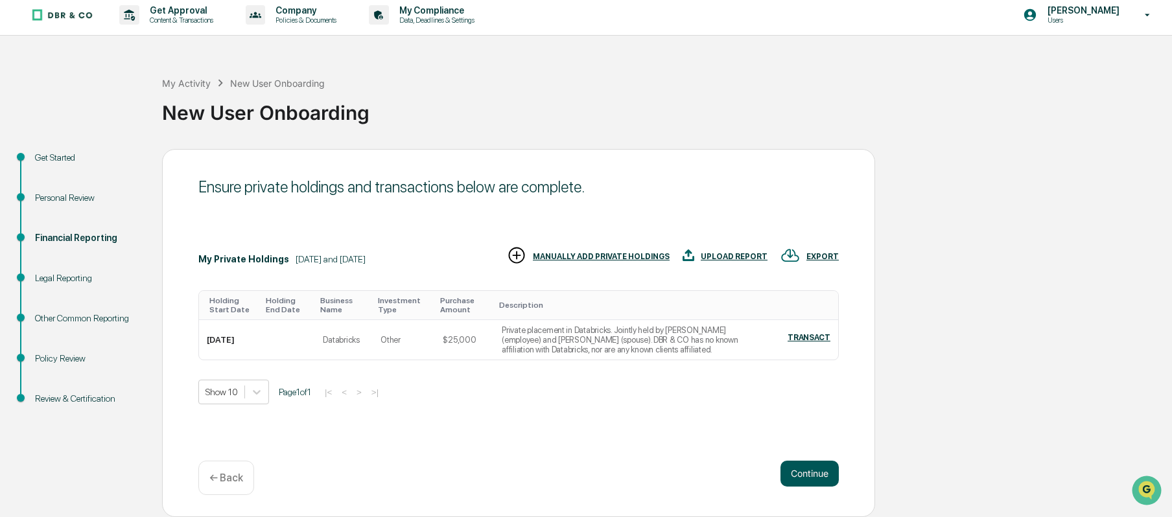
click at [812, 473] on button "Continue" at bounding box center [810, 474] width 58 height 26
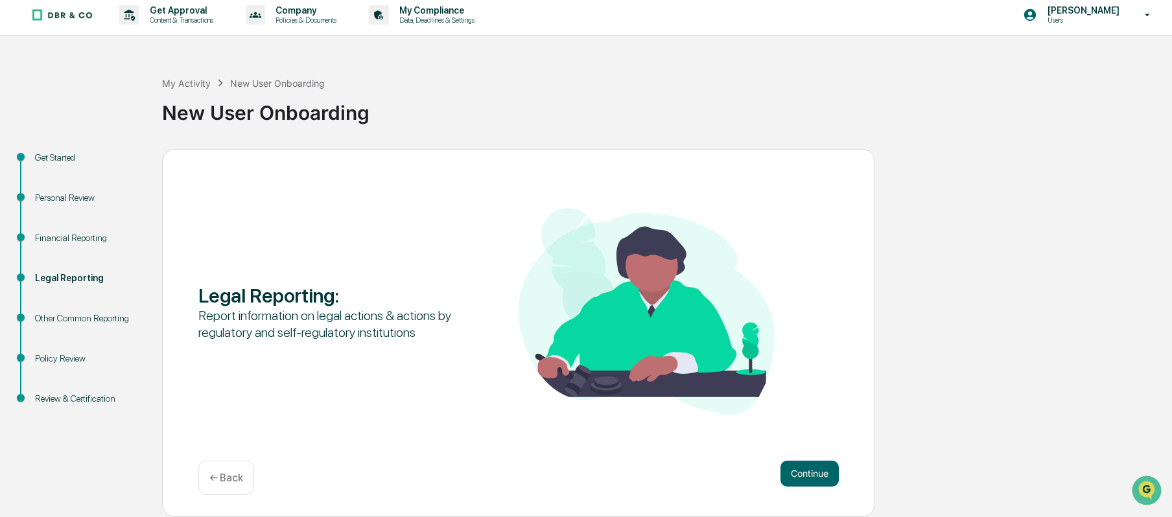
click at [812, 473] on button "Continue" at bounding box center [810, 474] width 58 height 26
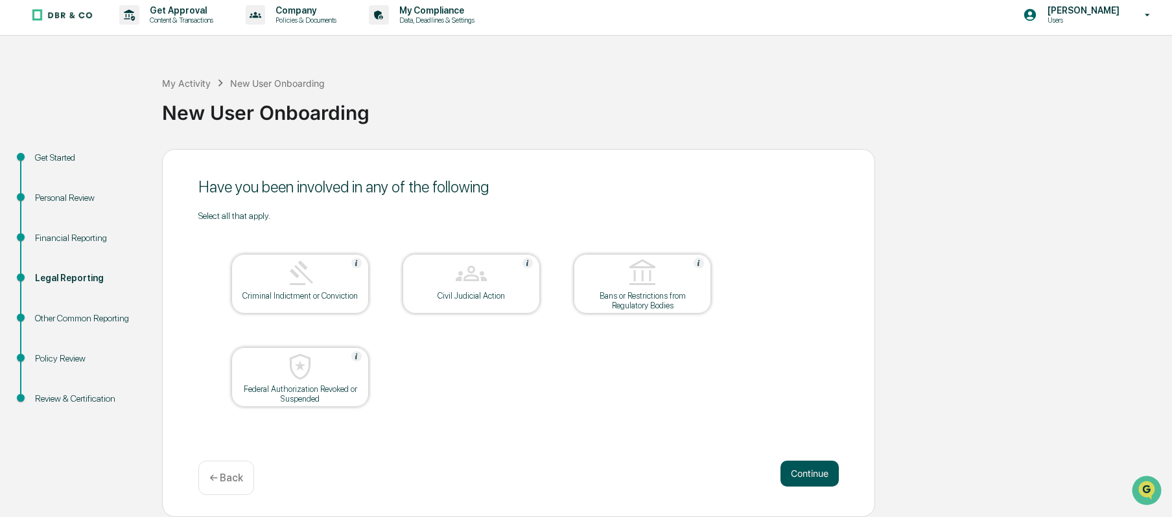
click at [809, 472] on button "Continue" at bounding box center [810, 474] width 58 height 26
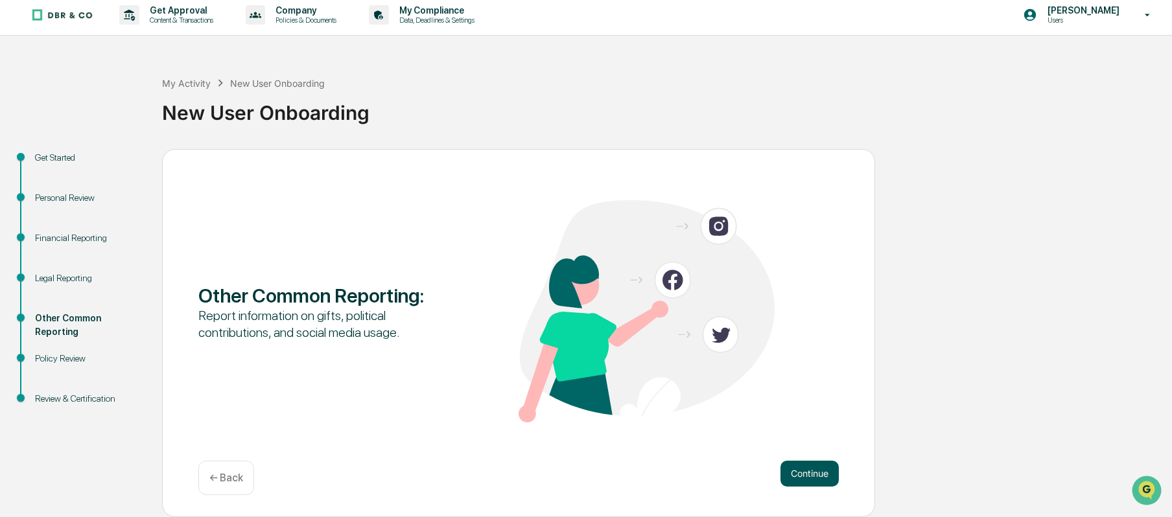
click at [803, 473] on button "Continue" at bounding box center [810, 474] width 58 height 26
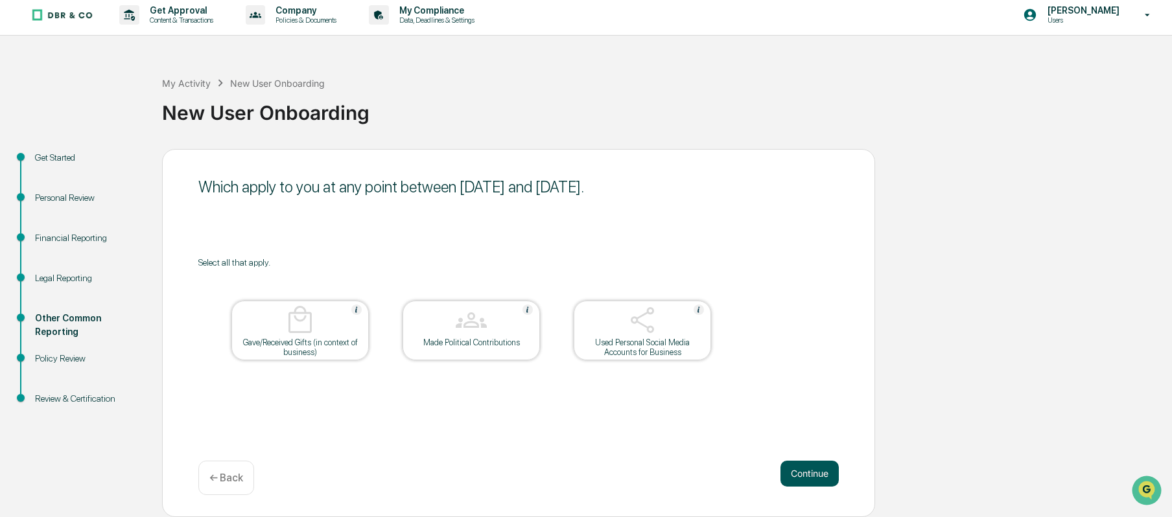
click at [813, 478] on button "Continue" at bounding box center [810, 474] width 58 height 26
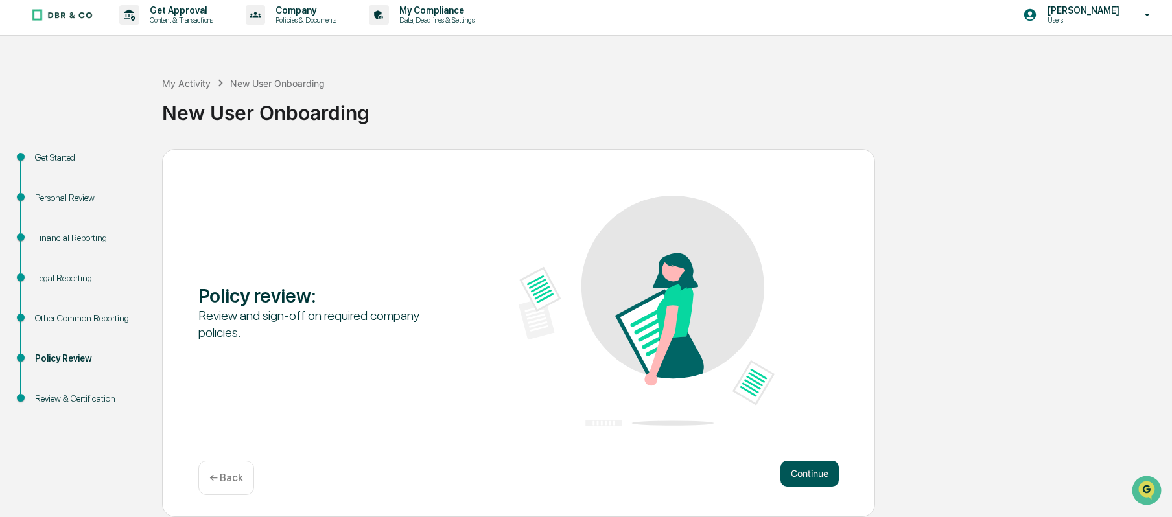
click at [816, 471] on button "Continue" at bounding box center [810, 474] width 58 height 26
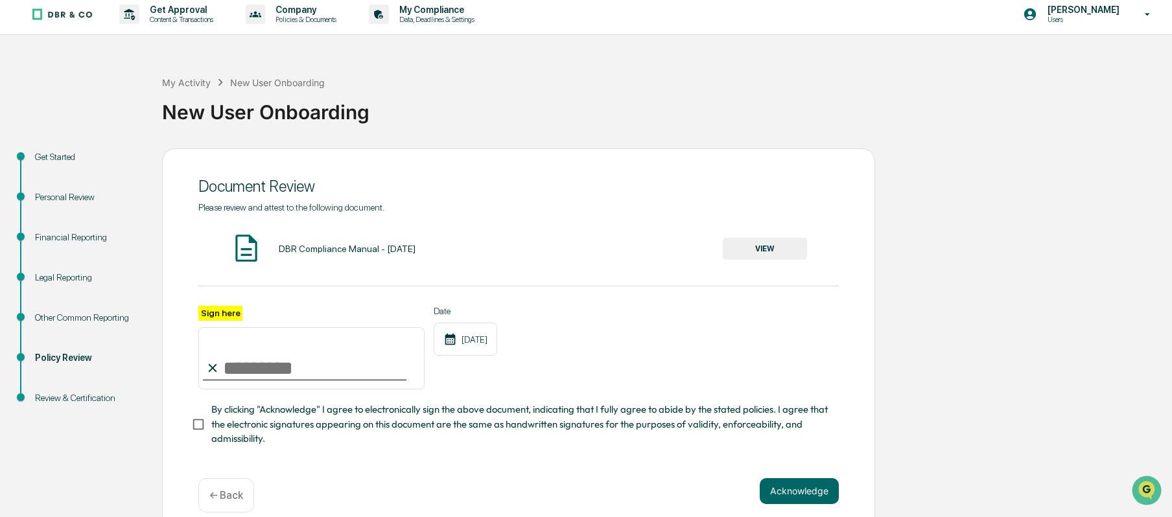
click at [235, 380] on input "Sign here" at bounding box center [311, 358] width 226 height 62
click at [235, 380] on input "*" at bounding box center [311, 358] width 226 height 62
type input "**********"
click at [659, 374] on div "**********" at bounding box center [518, 348] width 641 height 84
click at [797, 493] on button "Acknowledge" at bounding box center [799, 492] width 79 height 26
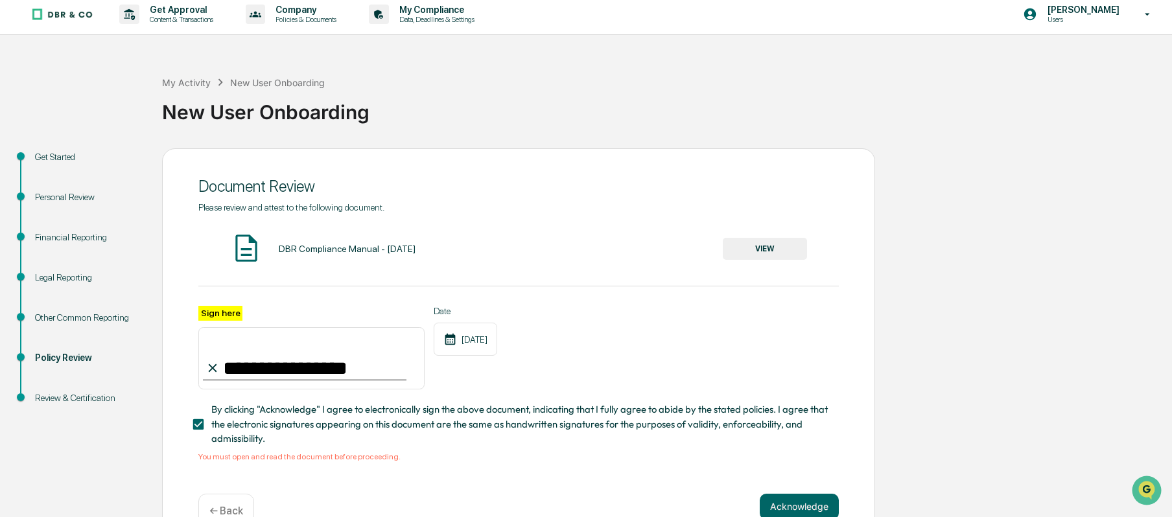
click at [774, 252] on button "VIEW" at bounding box center [765, 249] width 84 height 22
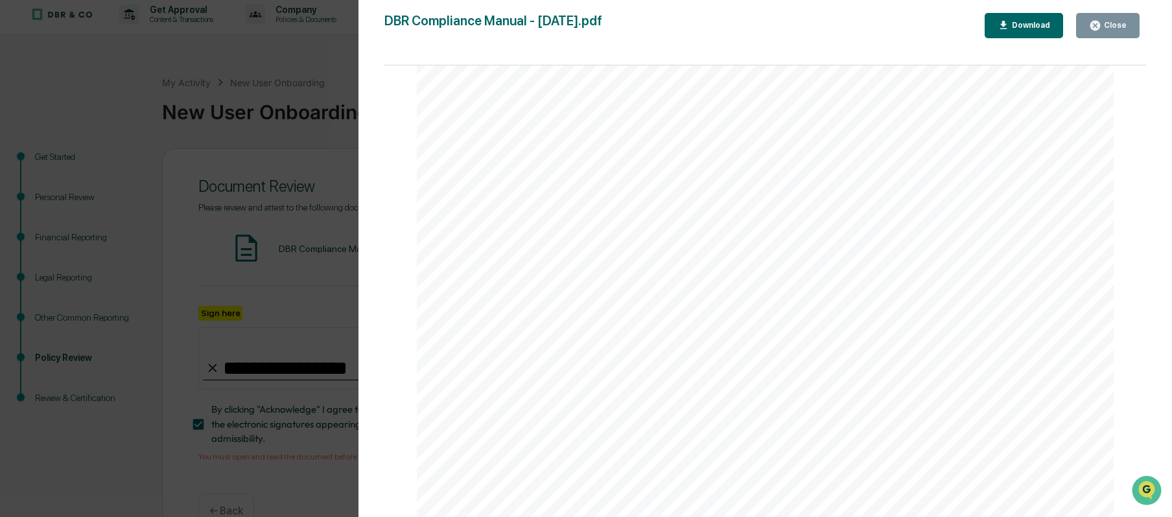
scroll to position [2509, 0]
click at [1116, 31] on div "Close" at bounding box center [1108, 25] width 38 height 12
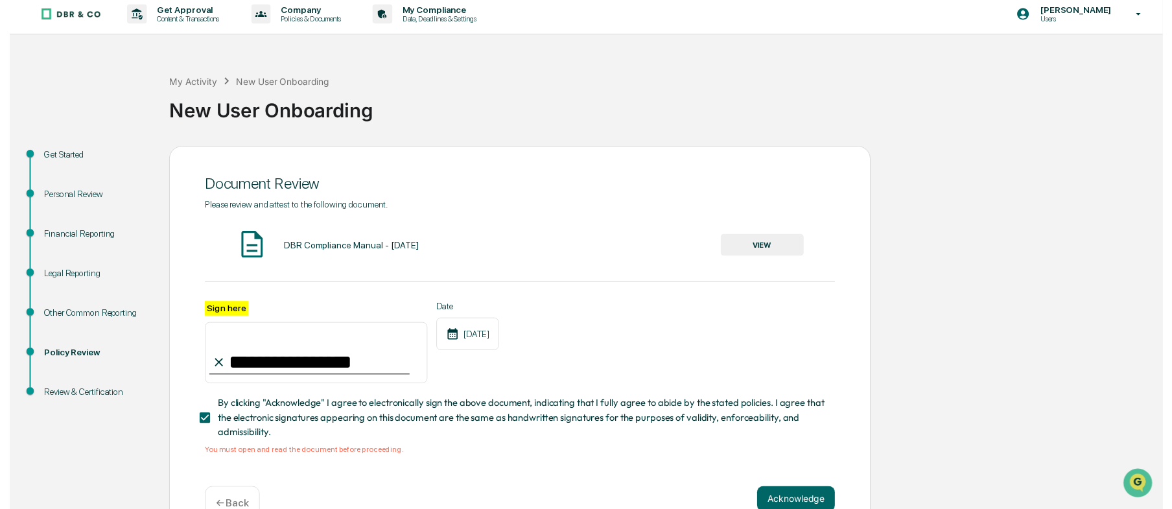
scroll to position [47, 0]
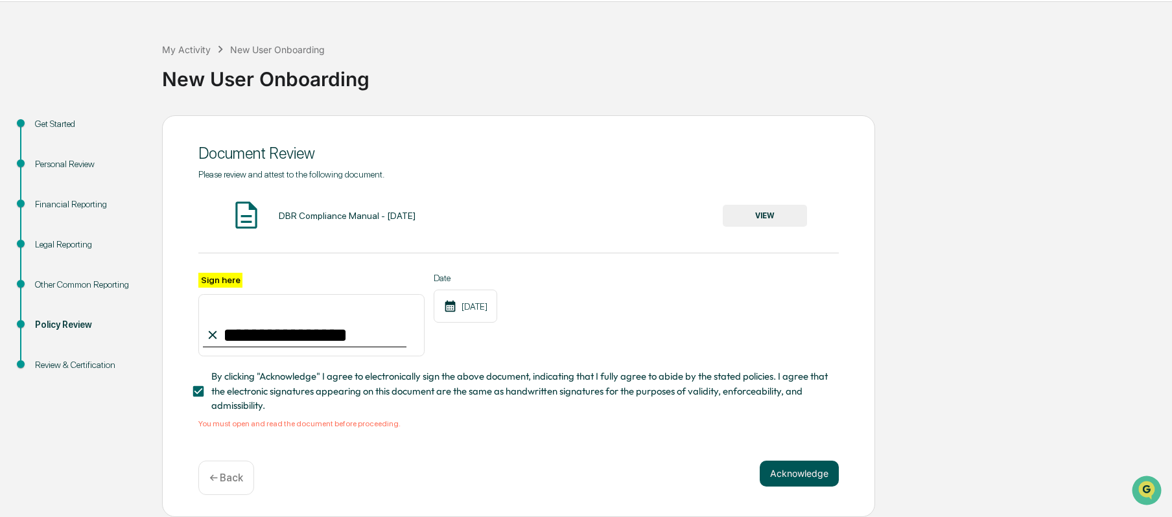
click at [776, 473] on button "Acknowledge" at bounding box center [799, 474] width 79 height 26
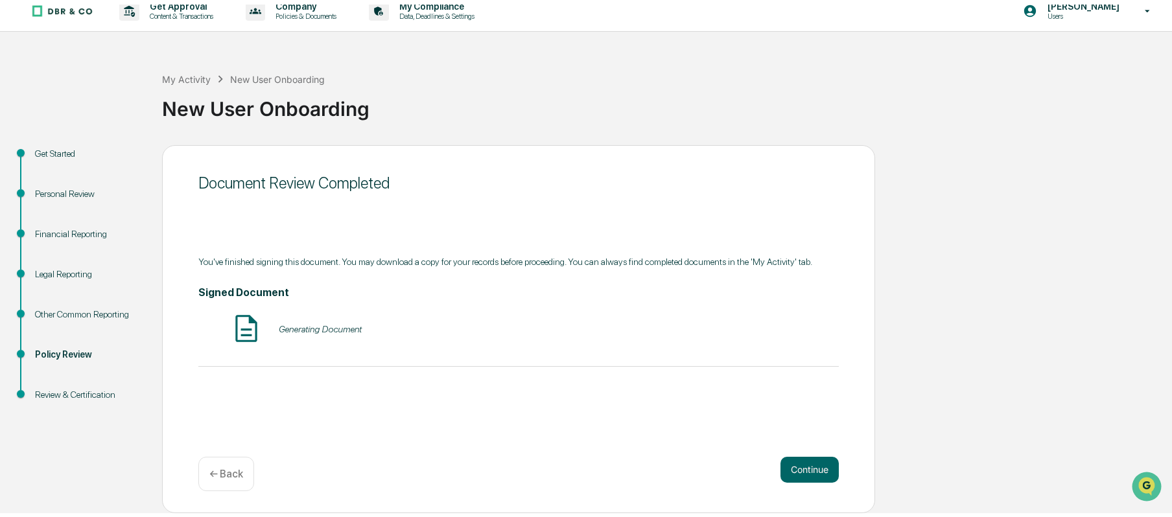
scroll to position [6, 0]
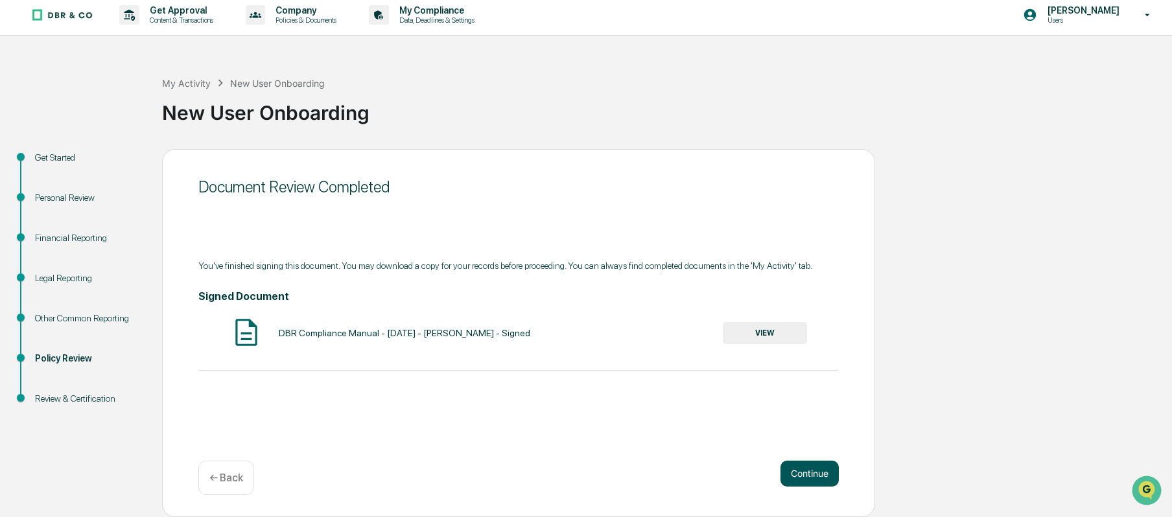
click at [796, 473] on button "Continue" at bounding box center [810, 474] width 58 height 26
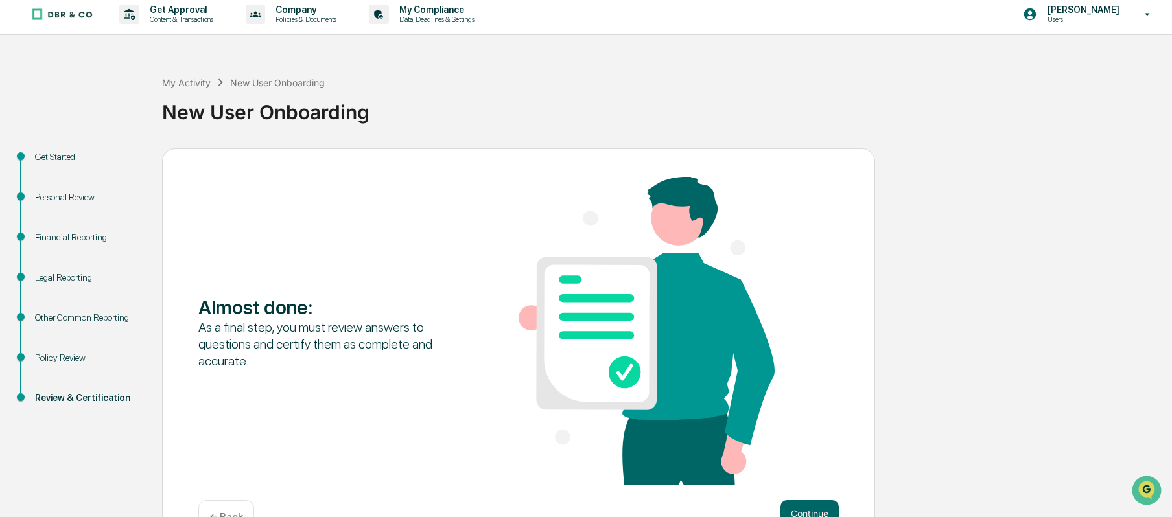
scroll to position [47, 0]
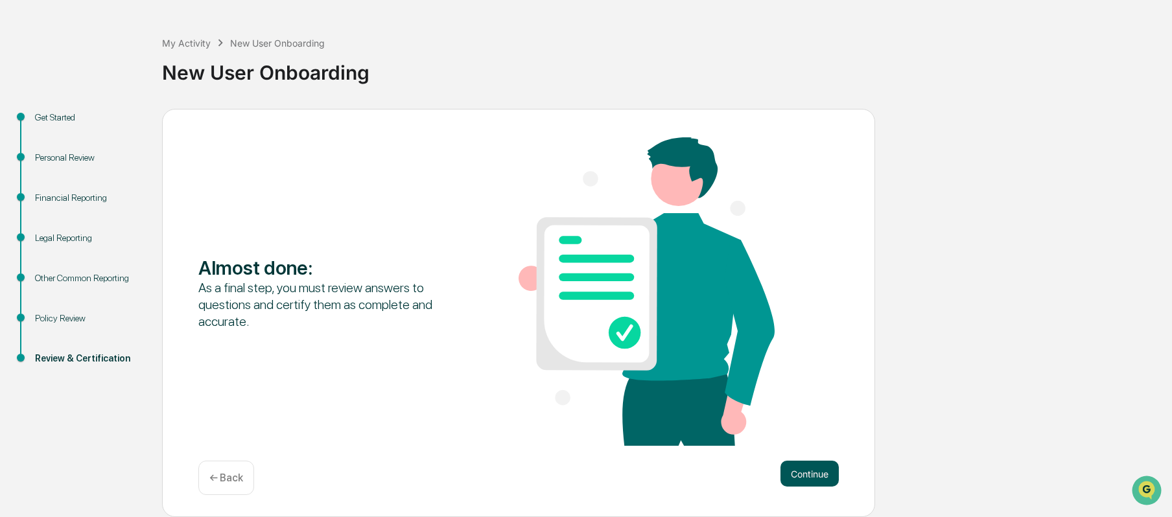
click at [794, 469] on button "Continue" at bounding box center [810, 474] width 58 height 26
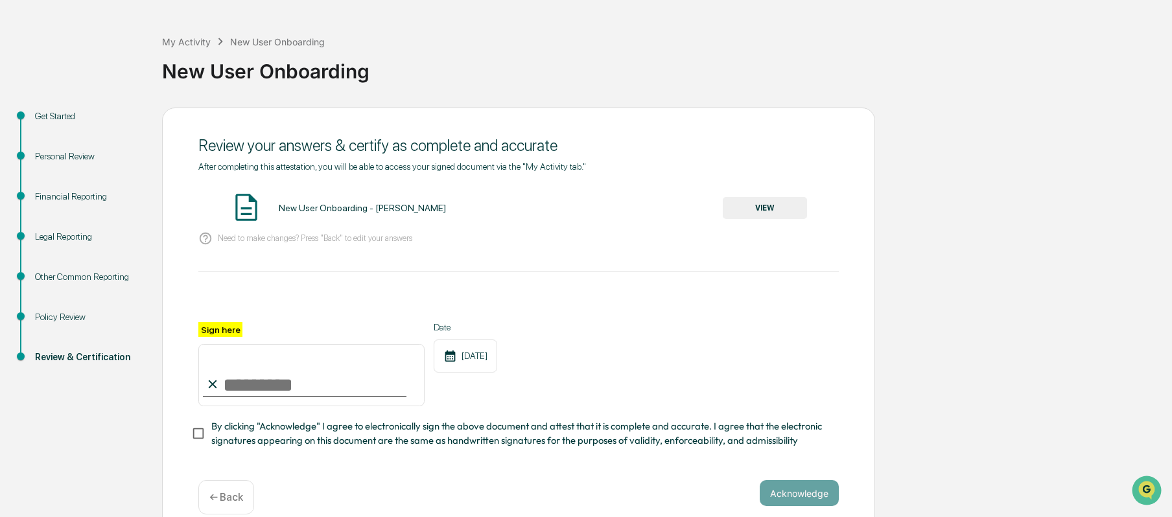
click at [784, 211] on button "VIEW" at bounding box center [765, 208] width 84 height 22
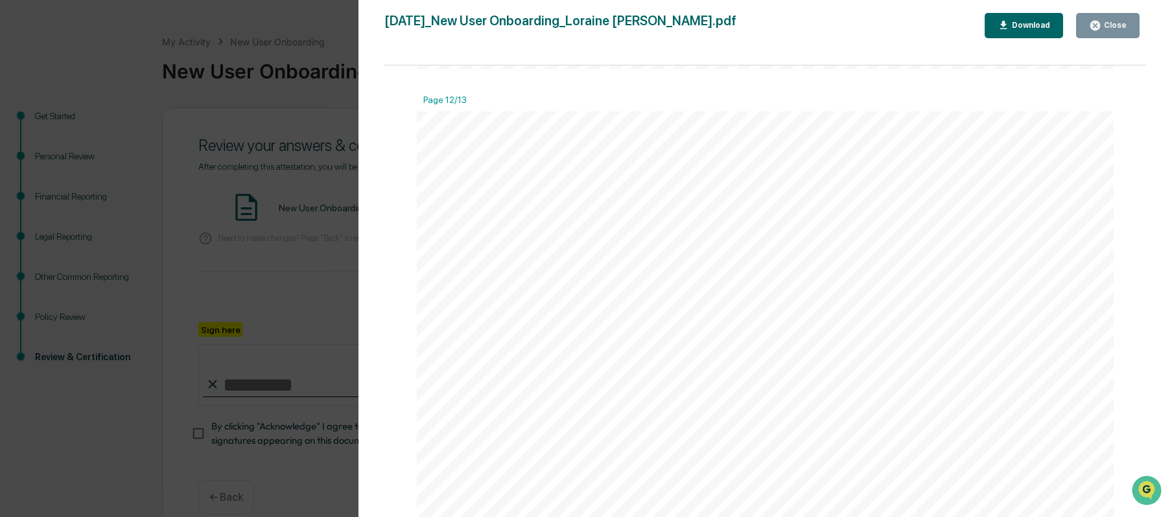
scroll to position [11297, 0]
click at [1111, 30] on div "Close" at bounding box center [1108, 25] width 38 height 12
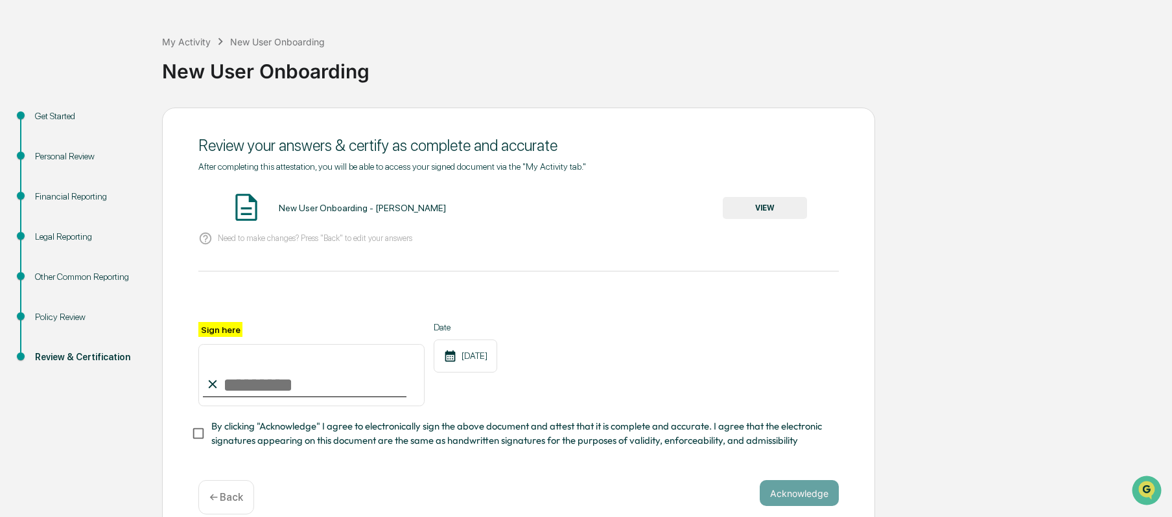
click at [68, 236] on div "Legal Reporting" at bounding box center [88, 237] width 106 height 14
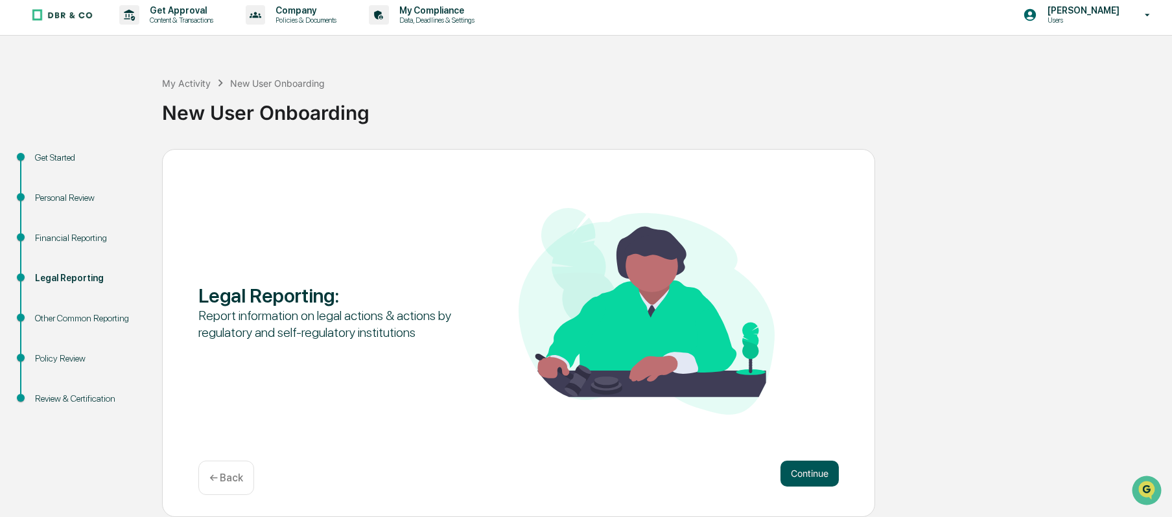
click at [805, 468] on button "Continue" at bounding box center [810, 474] width 58 height 26
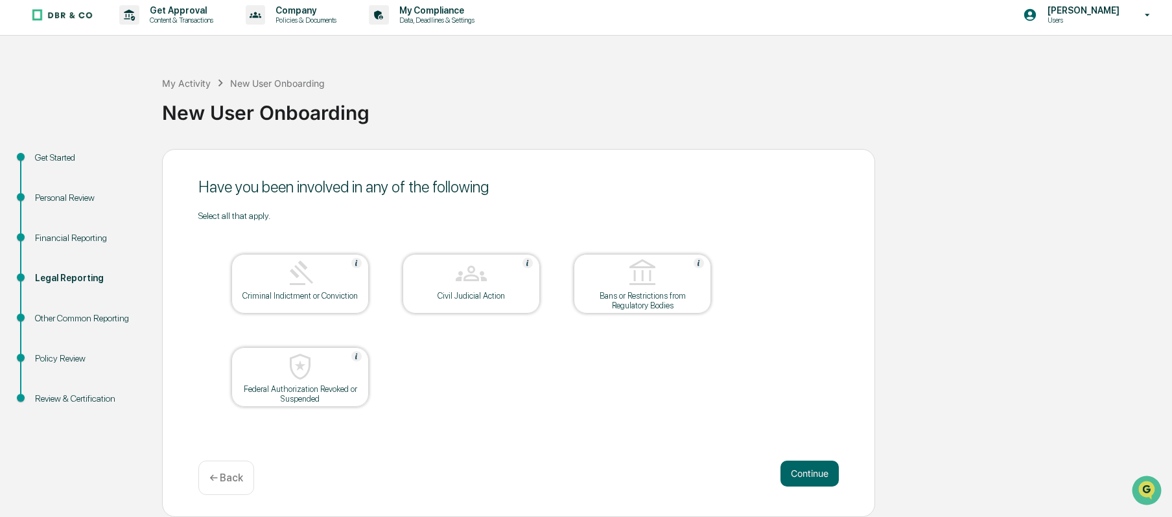
click at [305, 279] on img at bounding box center [300, 273] width 31 height 31
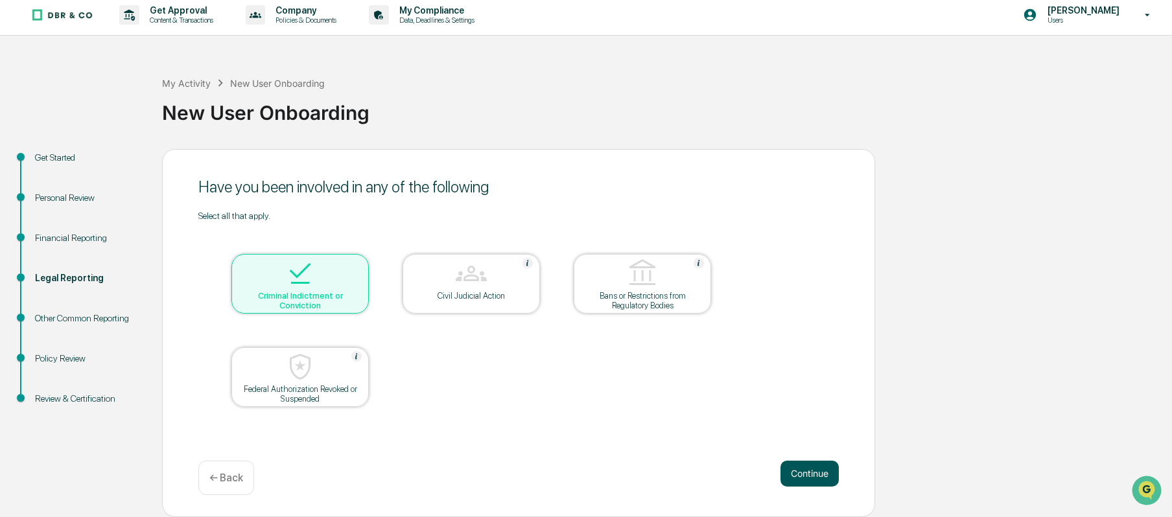
click at [798, 481] on button "Continue" at bounding box center [810, 474] width 58 height 26
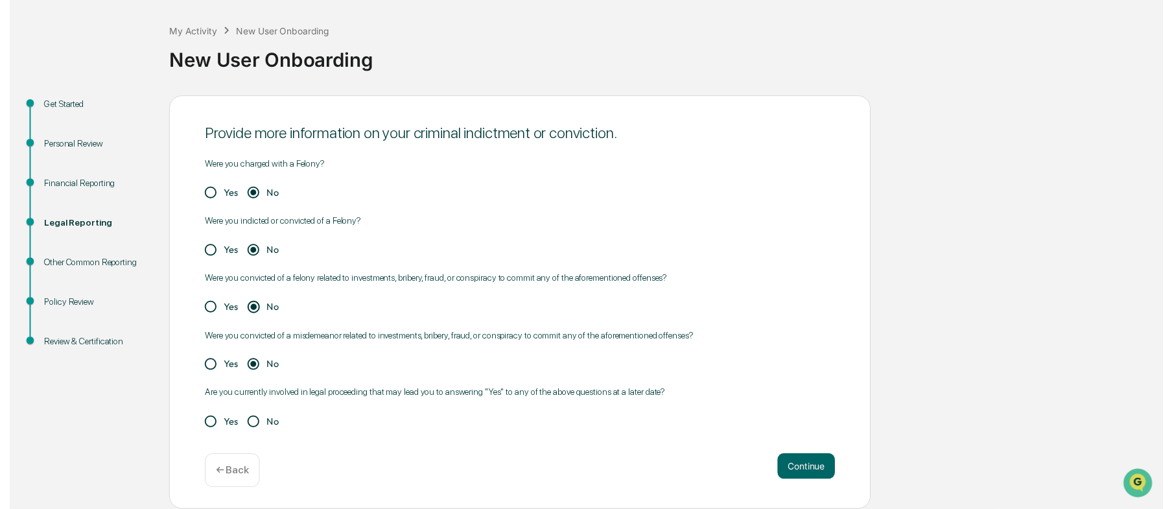
scroll to position [56, 0]
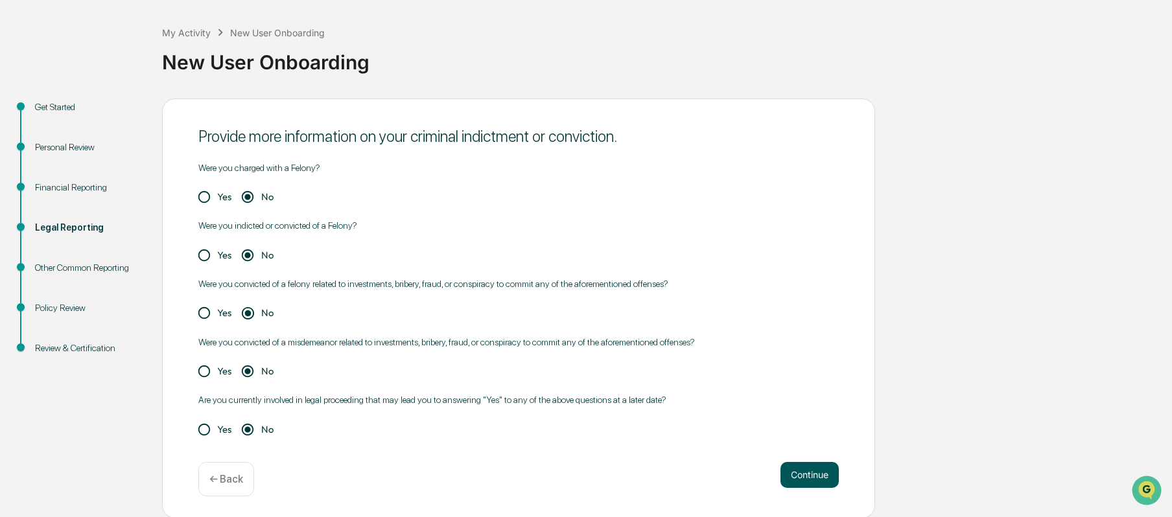
click at [794, 473] on button "Continue" at bounding box center [810, 475] width 58 height 26
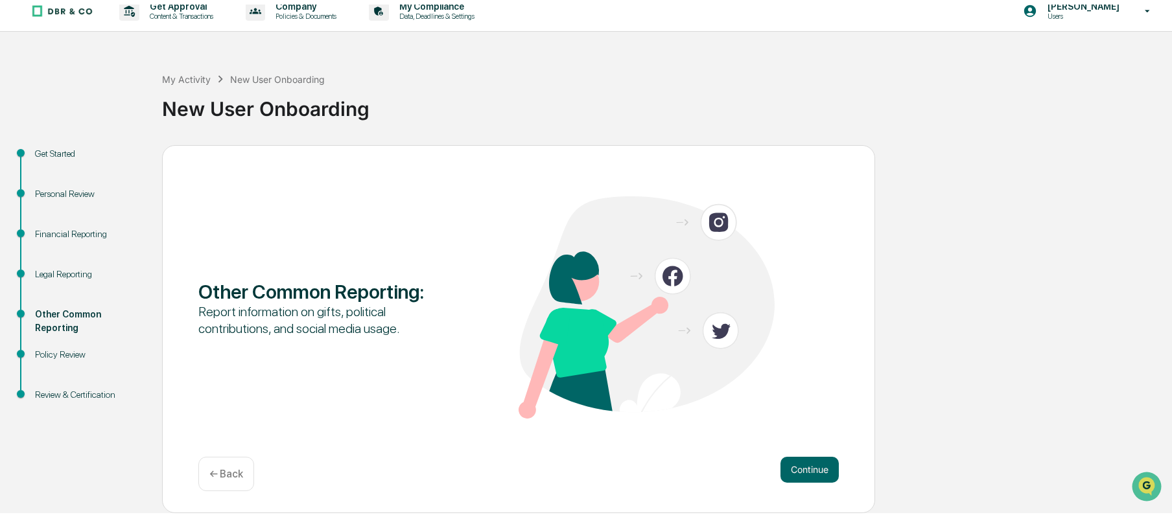
scroll to position [6, 0]
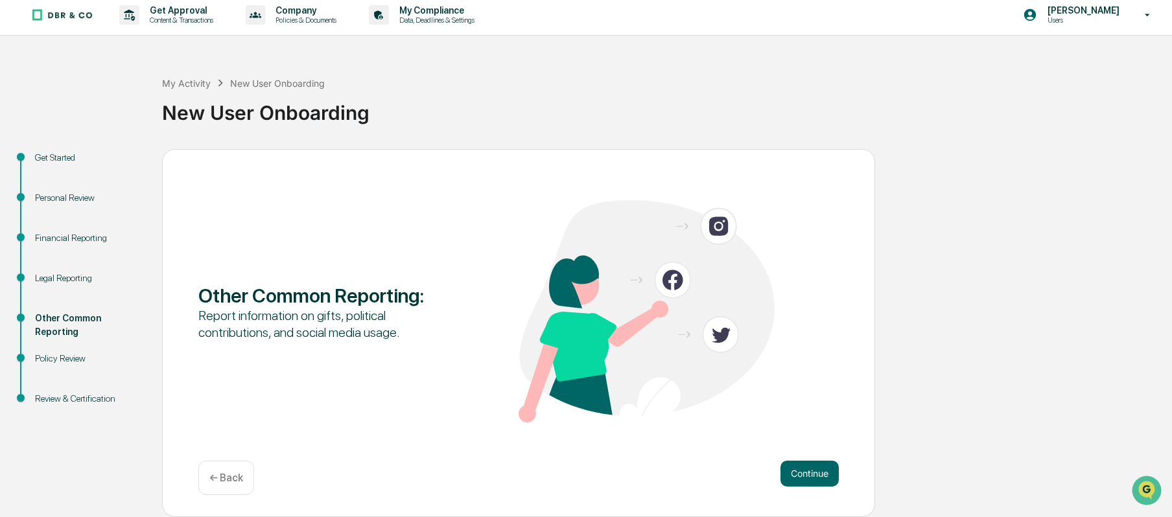
click at [101, 397] on div "Review & Certification" at bounding box center [88, 399] width 106 height 14
click at [809, 470] on button "Continue" at bounding box center [810, 474] width 58 height 26
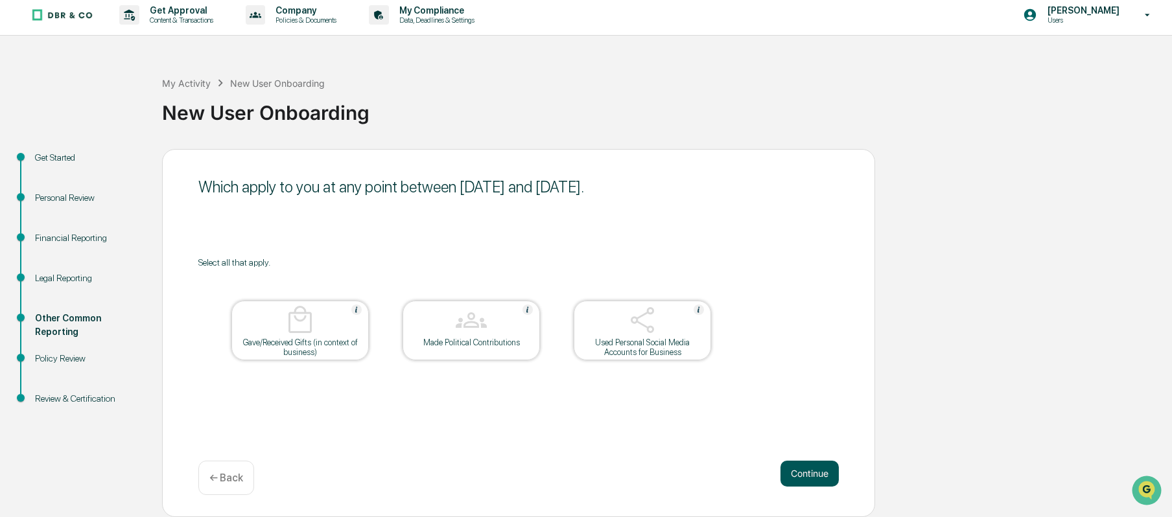
click at [812, 468] on button "Continue" at bounding box center [810, 474] width 58 height 26
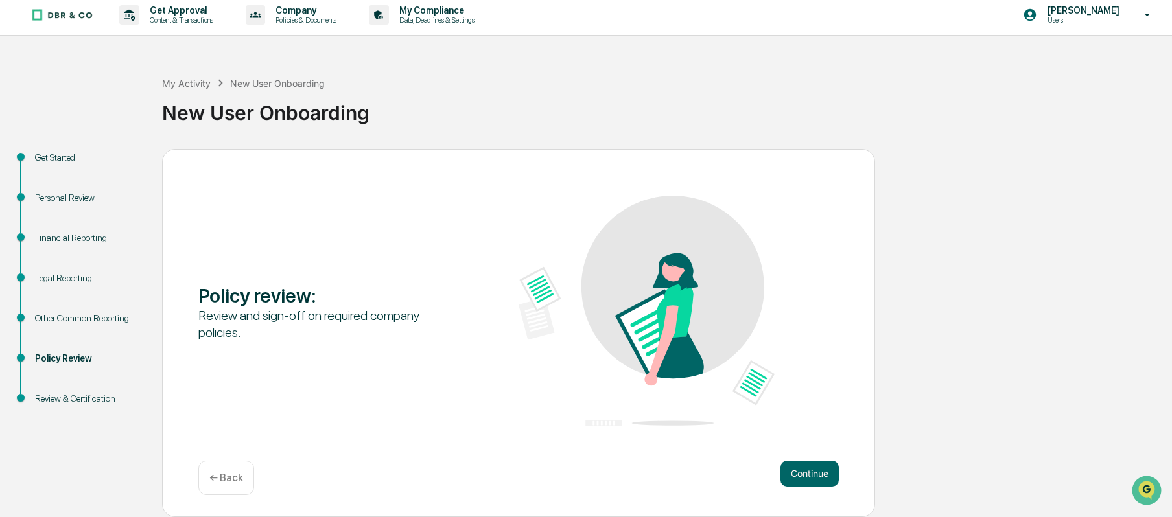
click at [812, 468] on button "Continue" at bounding box center [810, 474] width 58 height 26
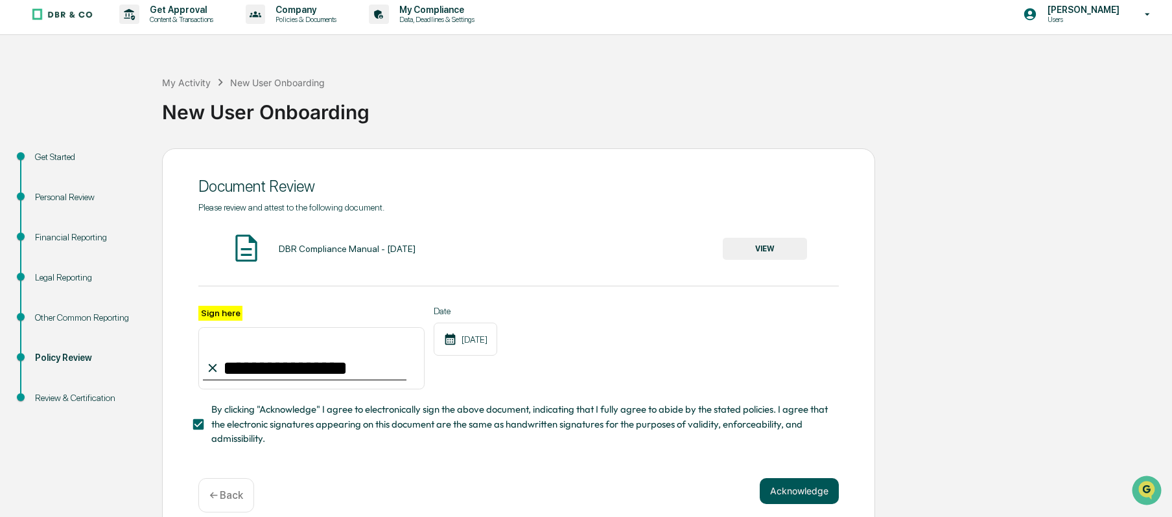
click at [801, 501] on button "Acknowledge" at bounding box center [799, 492] width 79 height 26
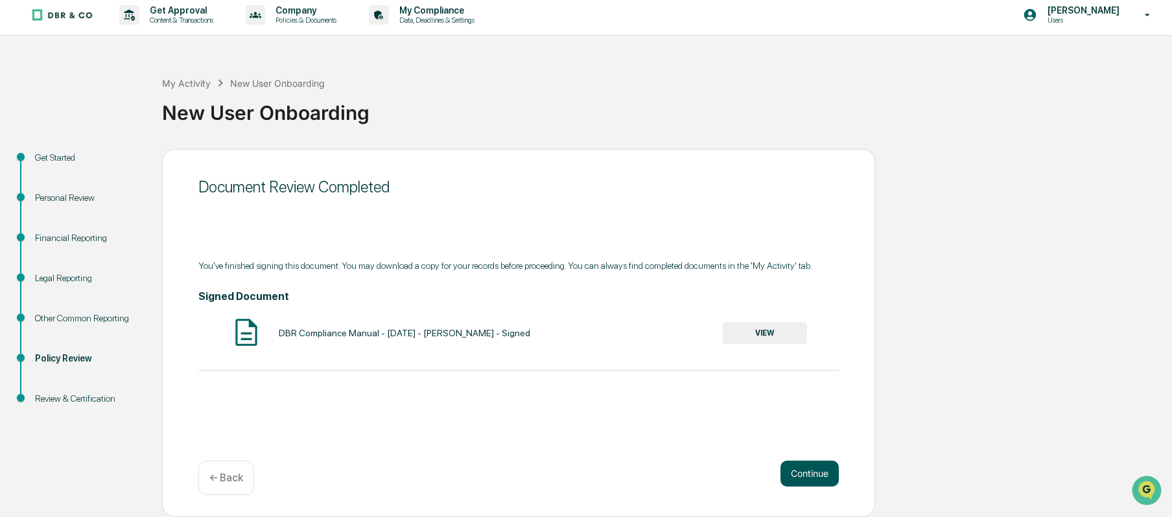
click at [808, 476] on button "Continue" at bounding box center [810, 474] width 58 height 26
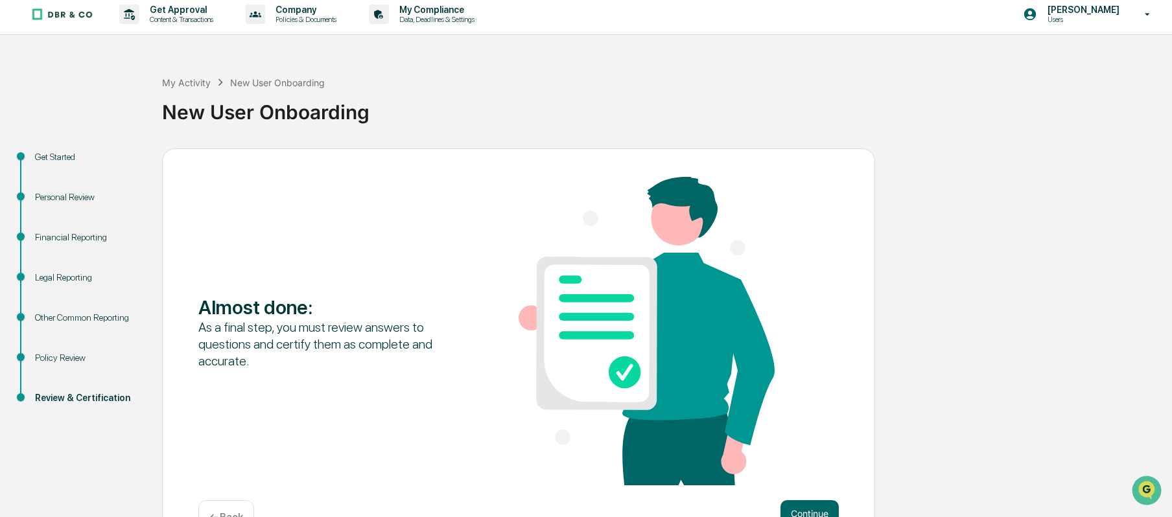
scroll to position [47, 0]
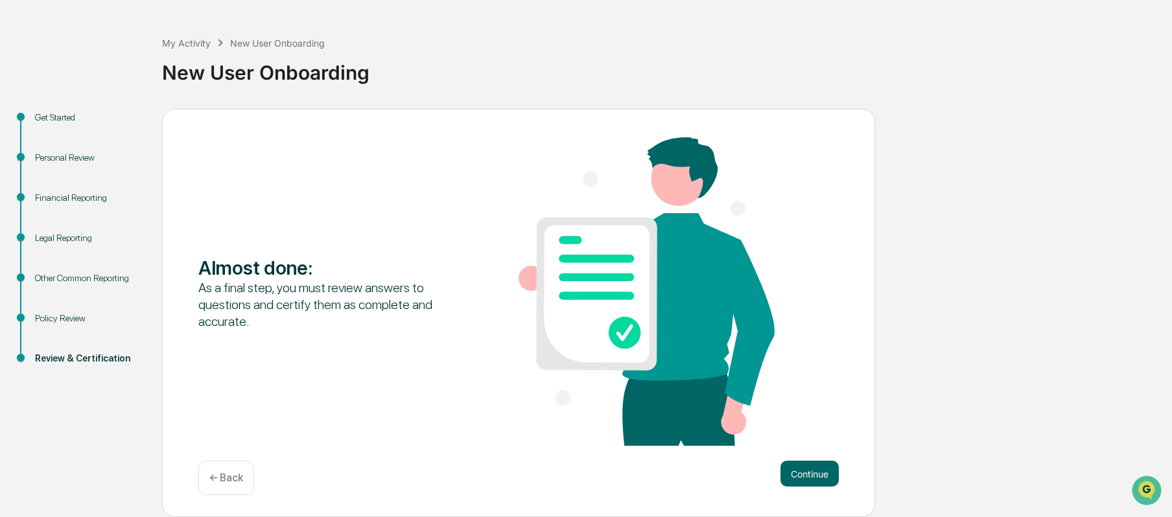
click at [808, 476] on button "Continue" at bounding box center [810, 474] width 58 height 26
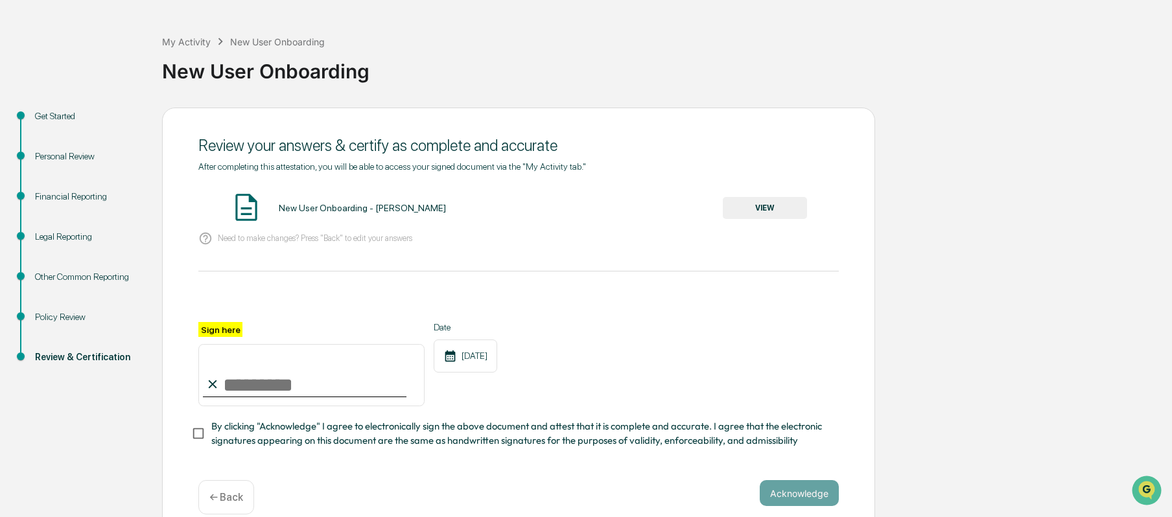
click at [284, 392] on input "Sign here" at bounding box center [311, 375] width 226 height 62
type input "**********"
click at [81, 231] on div "Legal Reporting" at bounding box center [88, 237] width 106 height 14
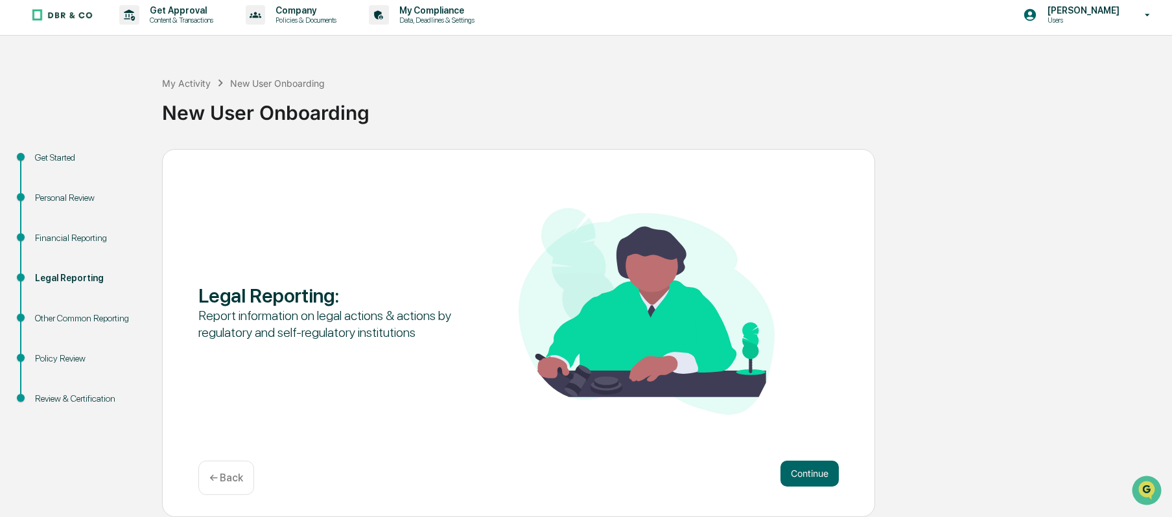
scroll to position [6, 0]
click at [805, 466] on button "Continue" at bounding box center [810, 474] width 58 height 26
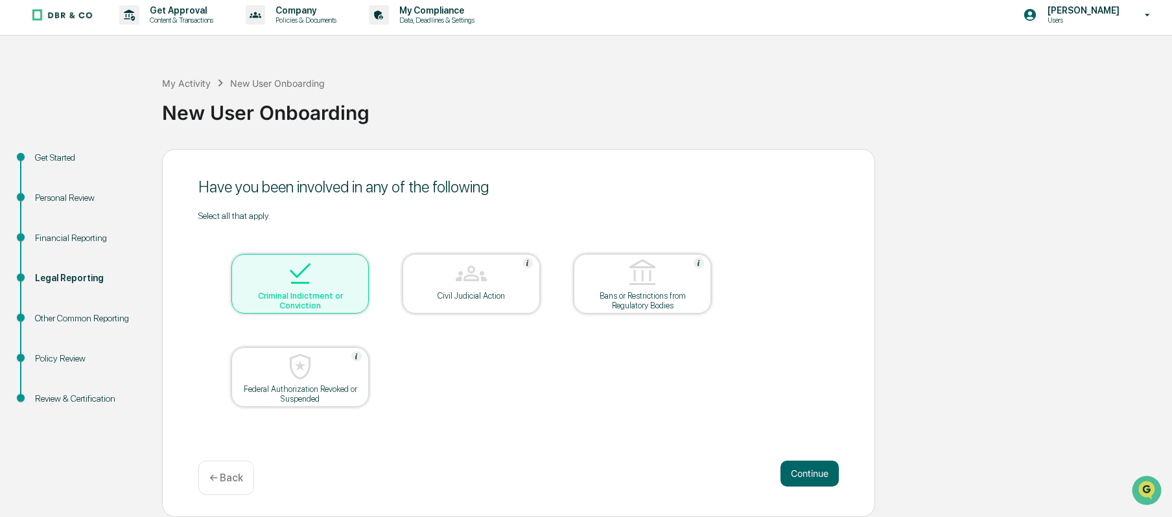
click at [289, 307] on div "Criminal Indictment or Conviction" at bounding box center [300, 300] width 117 height 19
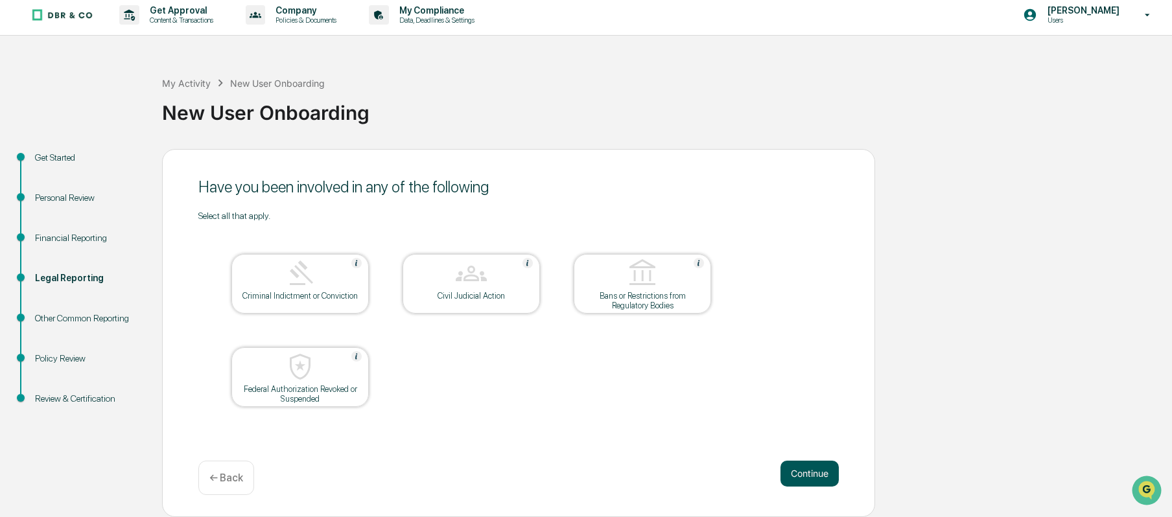
click at [823, 475] on button "Continue" at bounding box center [810, 474] width 58 height 26
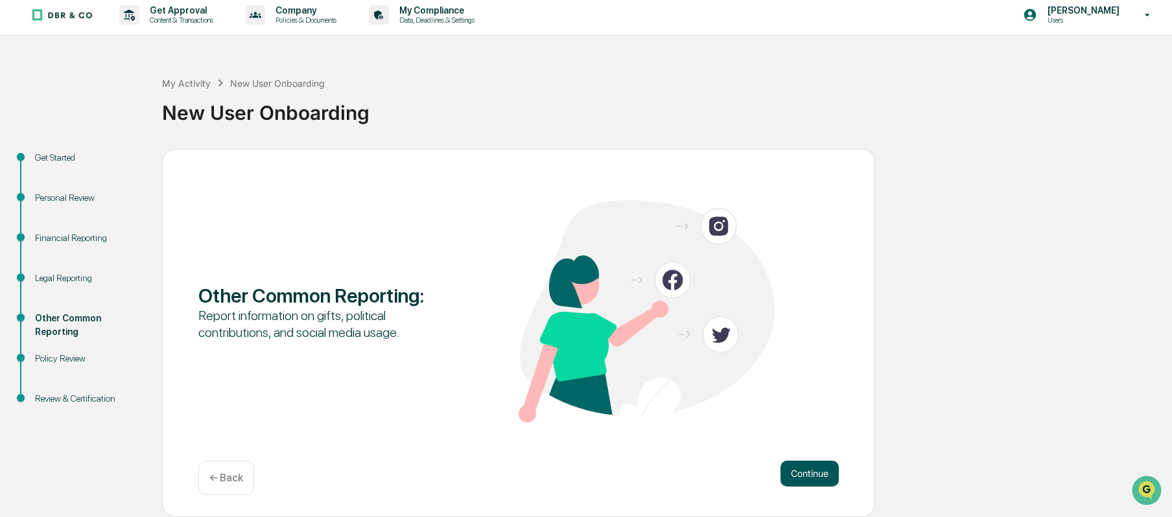
click at [789, 463] on button "Continue" at bounding box center [810, 474] width 58 height 26
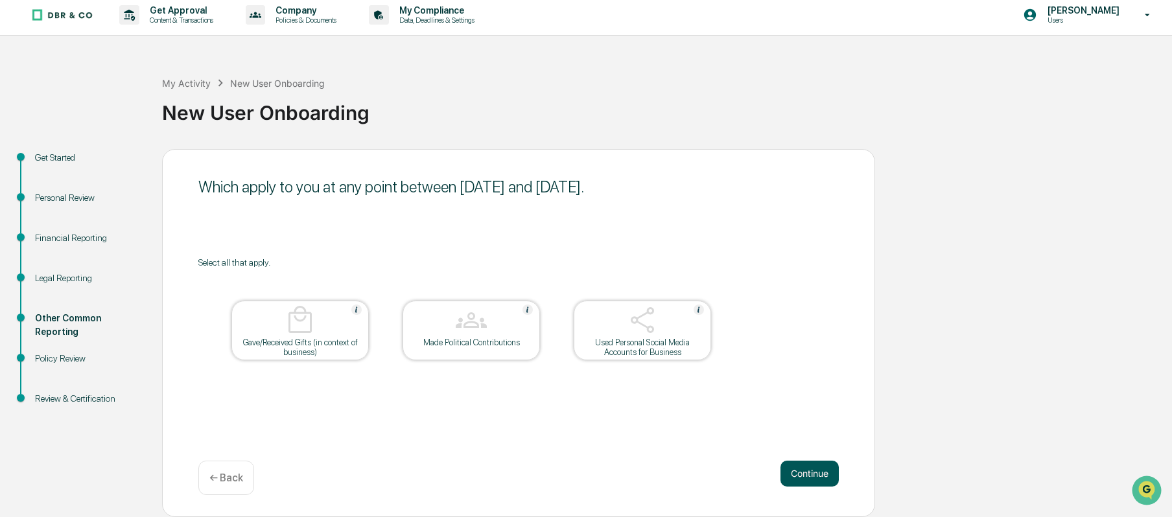
click at [800, 475] on button "Continue" at bounding box center [810, 474] width 58 height 26
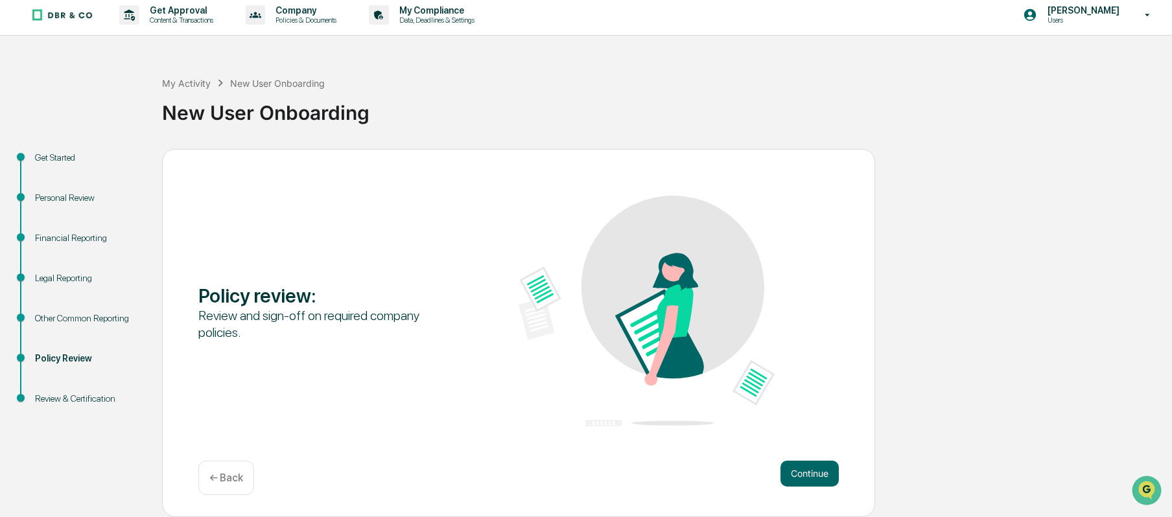
click at [800, 475] on button "Continue" at bounding box center [810, 474] width 58 height 26
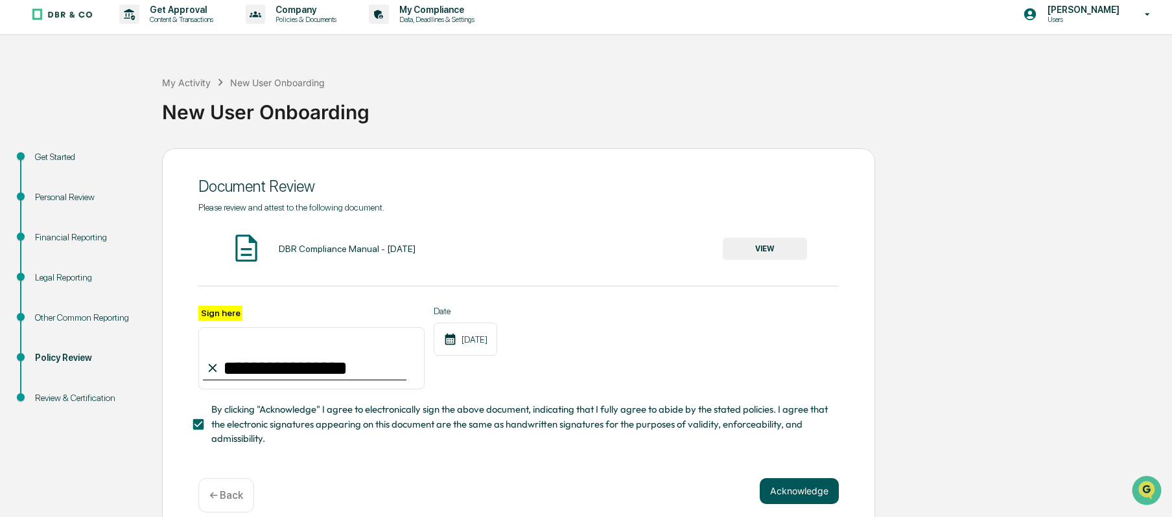
click at [807, 495] on button "Acknowledge" at bounding box center [799, 492] width 79 height 26
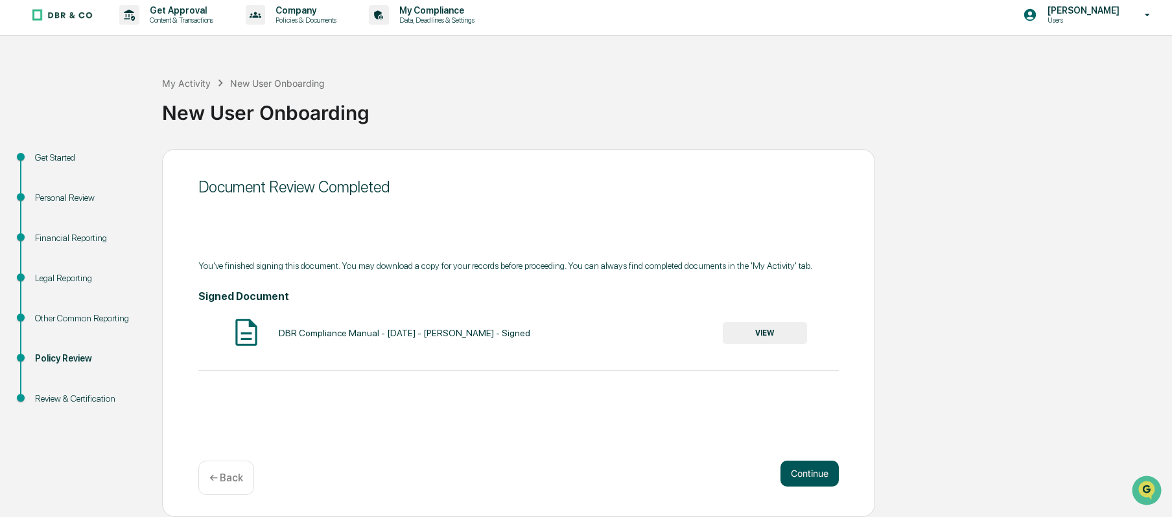
click at [796, 480] on button "Continue" at bounding box center [810, 474] width 58 height 26
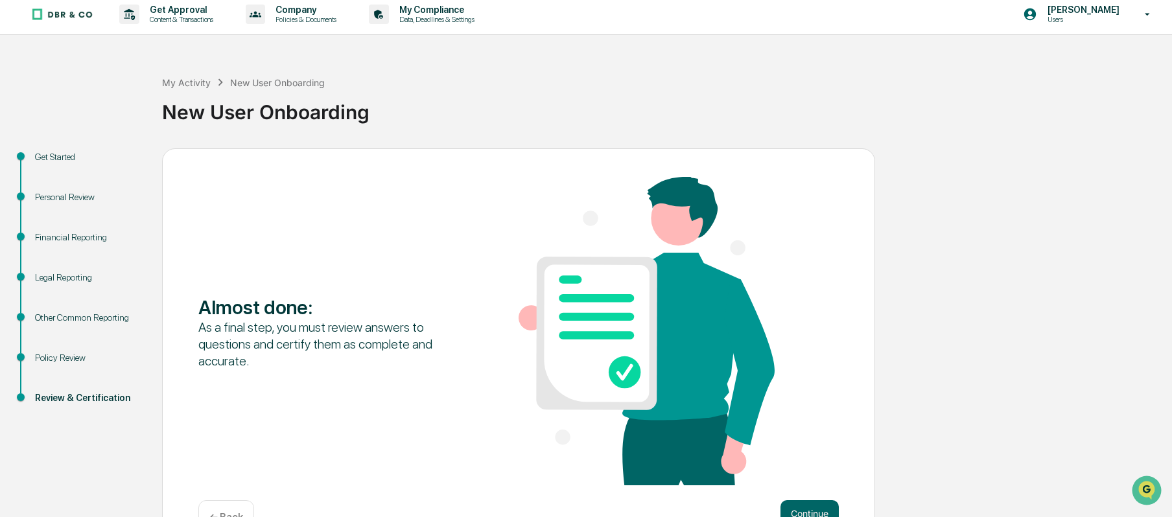
scroll to position [45, 0]
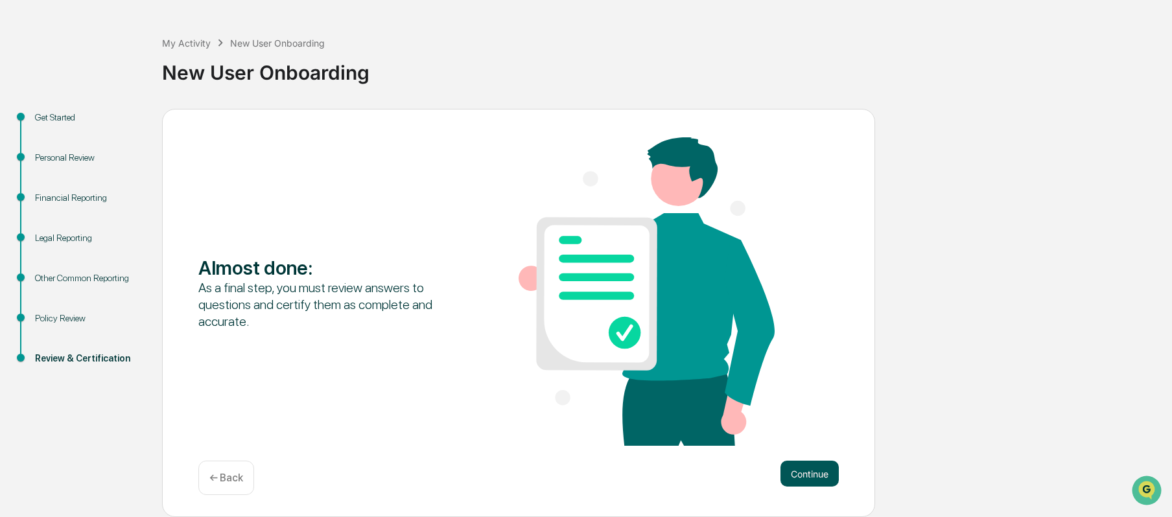
click at [810, 462] on button "Continue" at bounding box center [810, 474] width 58 height 26
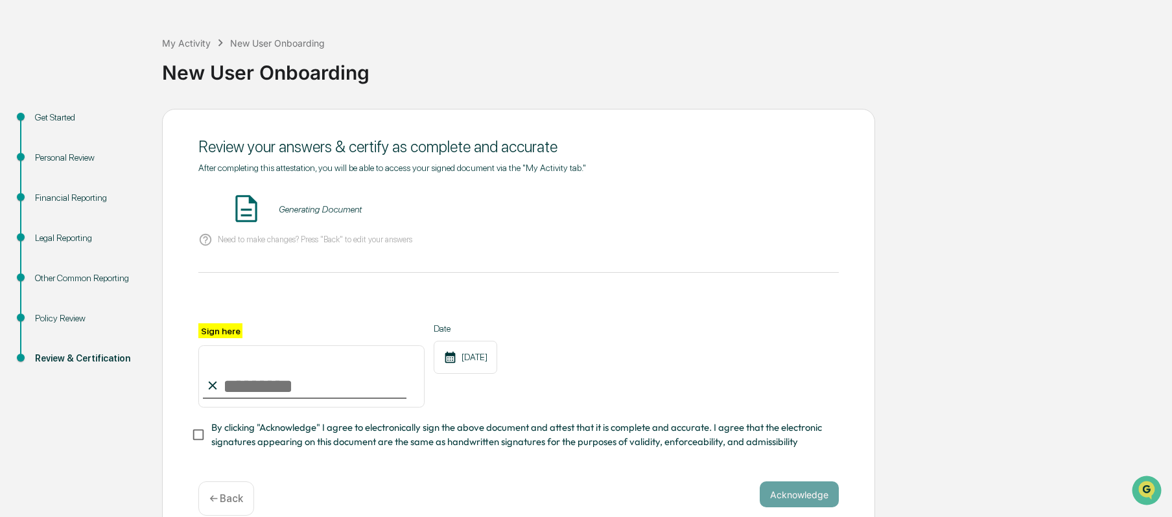
click at [223, 399] on div at bounding box center [305, 397] width 204 height 1
click at [234, 395] on input "Sign here" at bounding box center [311, 377] width 226 height 62
type input "**********"
click at [709, 335] on div "**********" at bounding box center [518, 366] width 641 height 84
click at [776, 207] on button "VIEW" at bounding box center [765, 209] width 84 height 22
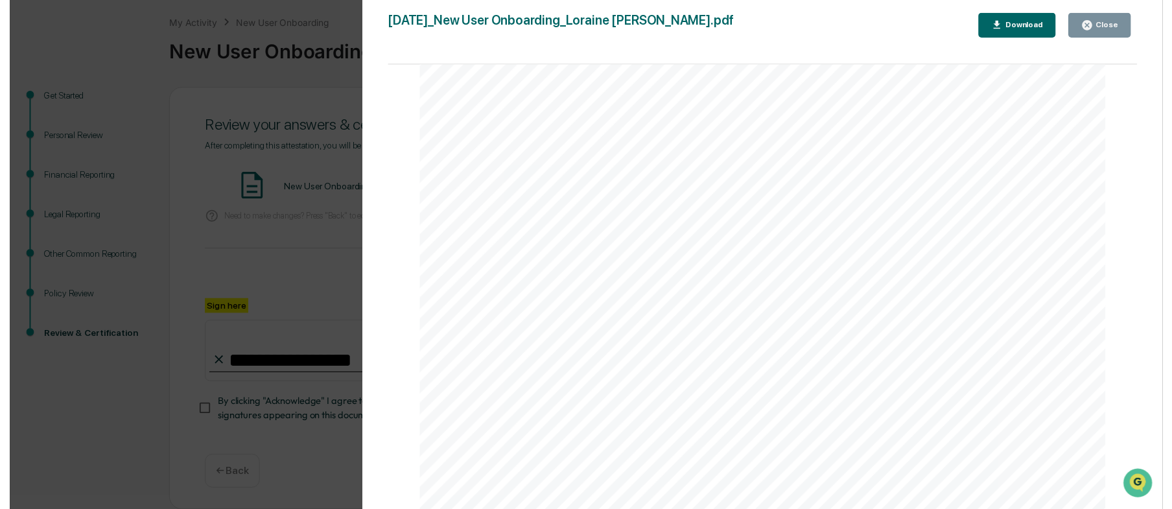
scroll to position [73, 0]
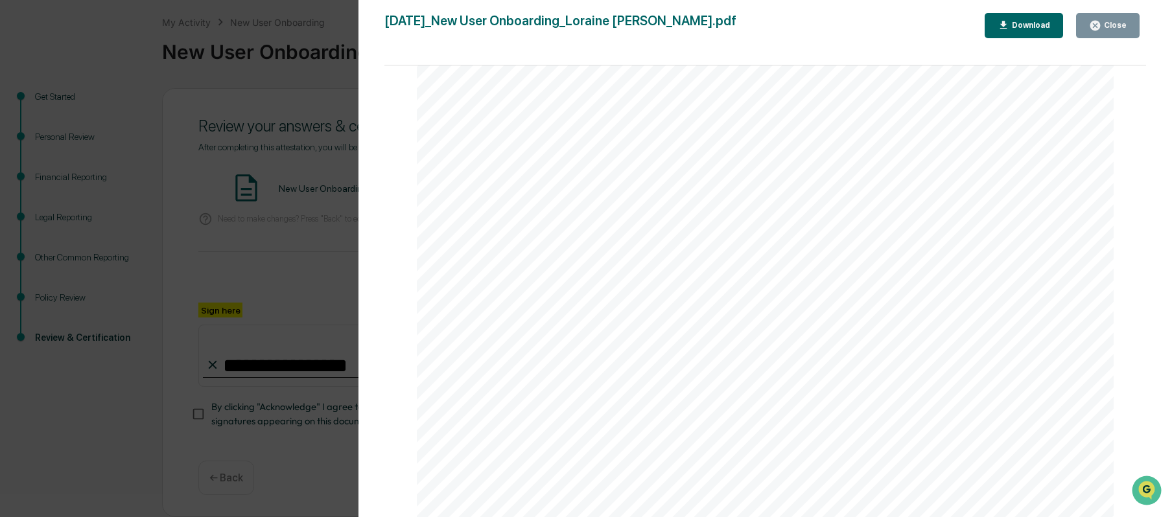
click at [1116, 31] on div "Close" at bounding box center [1108, 25] width 38 height 12
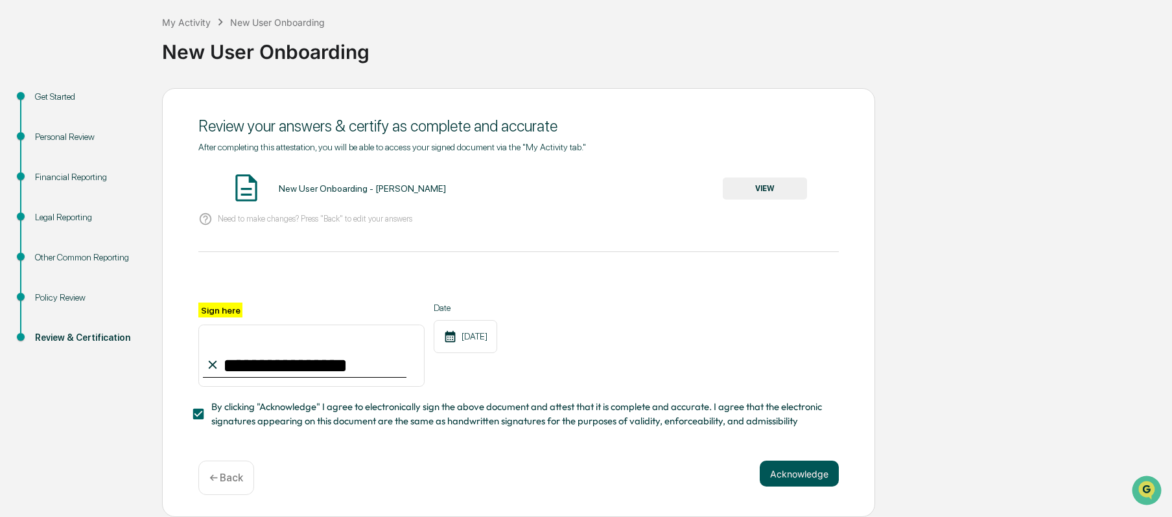
click at [794, 472] on button "Acknowledge" at bounding box center [799, 474] width 79 height 26
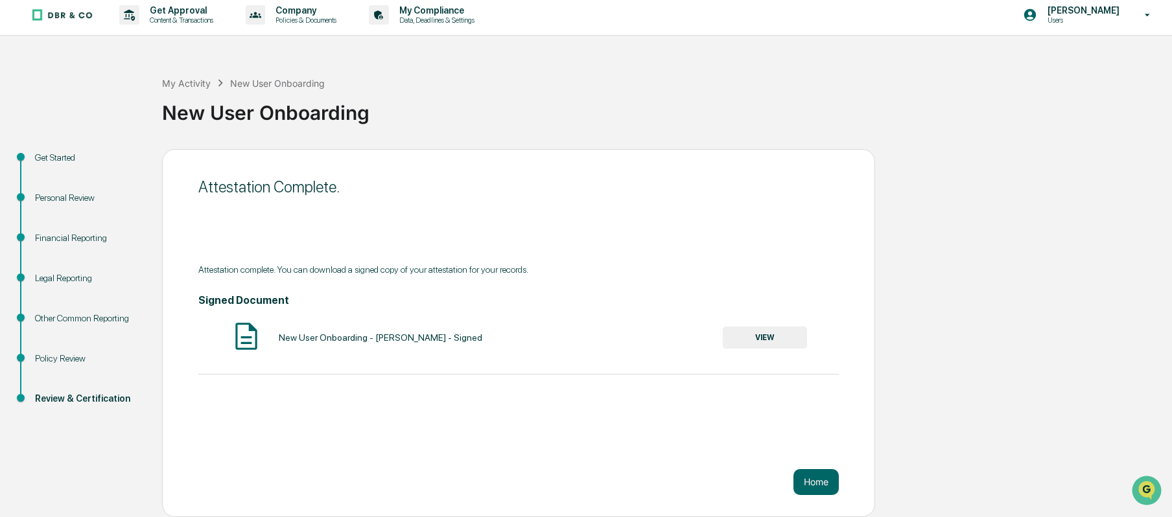
scroll to position [4, 0]
click at [825, 480] on button "Home" at bounding box center [816, 484] width 45 height 26
